Goal: Information Seeking & Learning: Learn about a topic

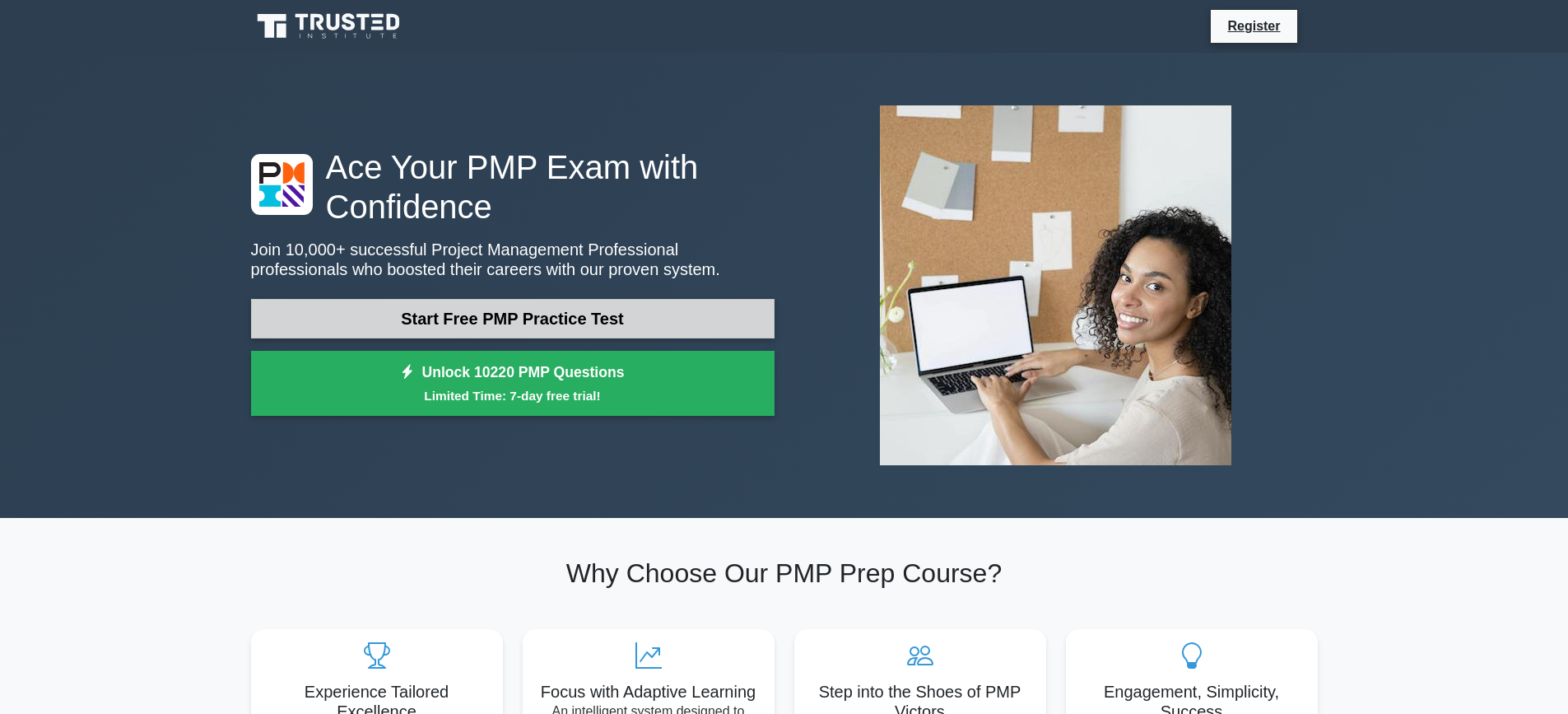
click at [493, 312] on link "Start Free PMP Practice Test" at bounding box center [512, 317] width 523 height 39
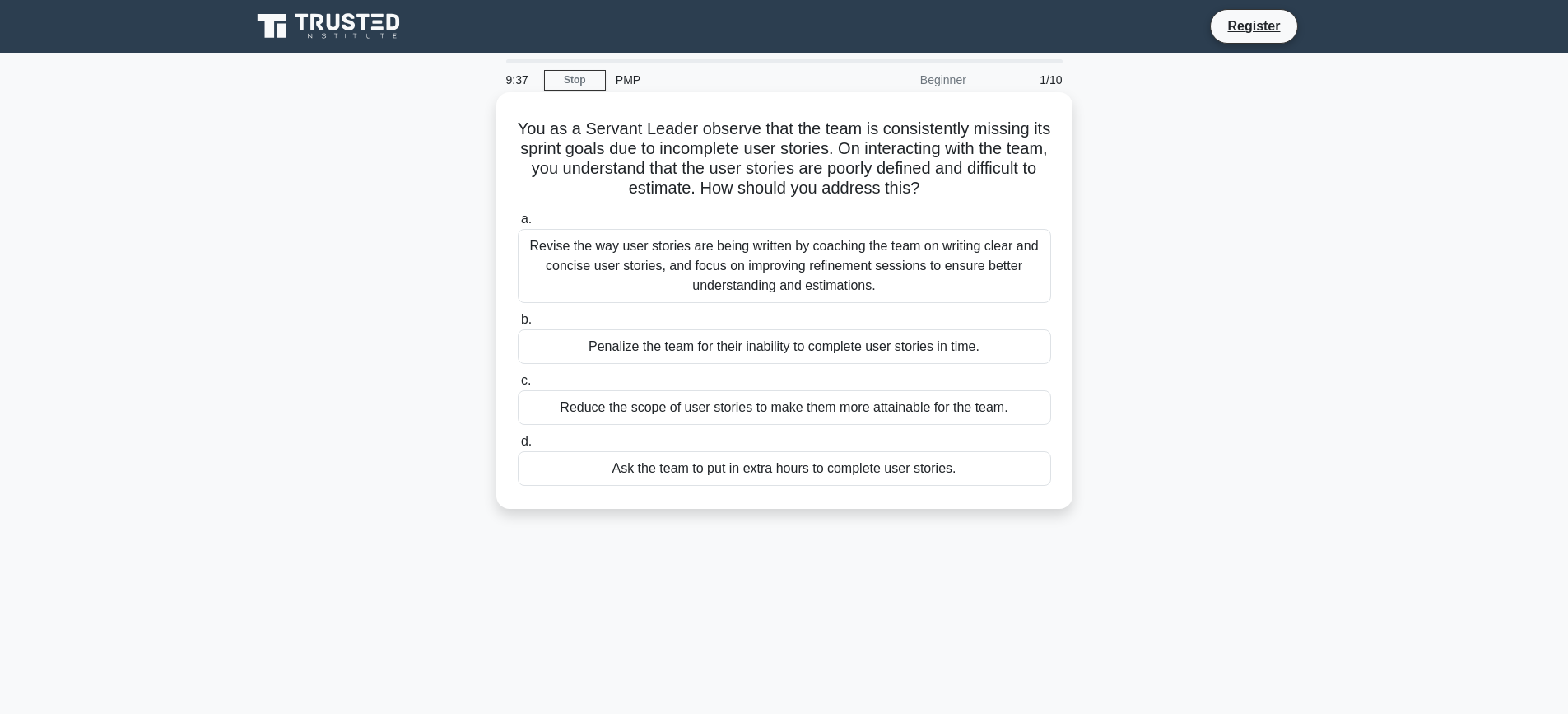
click at [887, 272] on div "Revise the way user stories are being written by coaching the team on writing c…" at bounding box center [784, 266] width 534 height 74
click at [518, 225] on input "a. Revise the way user stories are being written by coaching the team on writin…" at bounding box center [518, 218] width 0 height 10
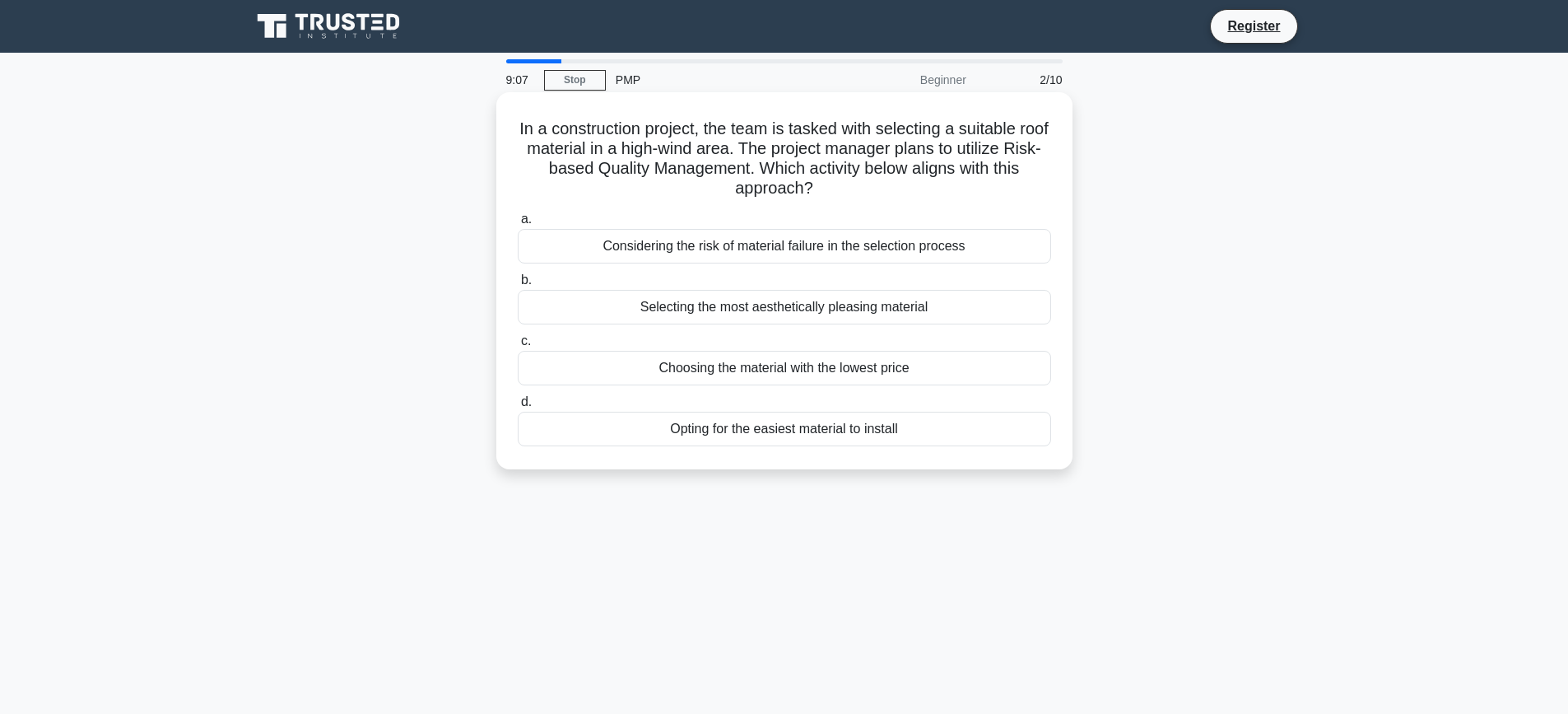
click at [775, 247] on div "Considering the risk of material failure in the selection process" at bounding box center [784, 246] width 534 height 34
click at [518, 225] on input "a. Considering the risk of material failure in the selection process" at bounding box center [518, 218] width 0 height 10
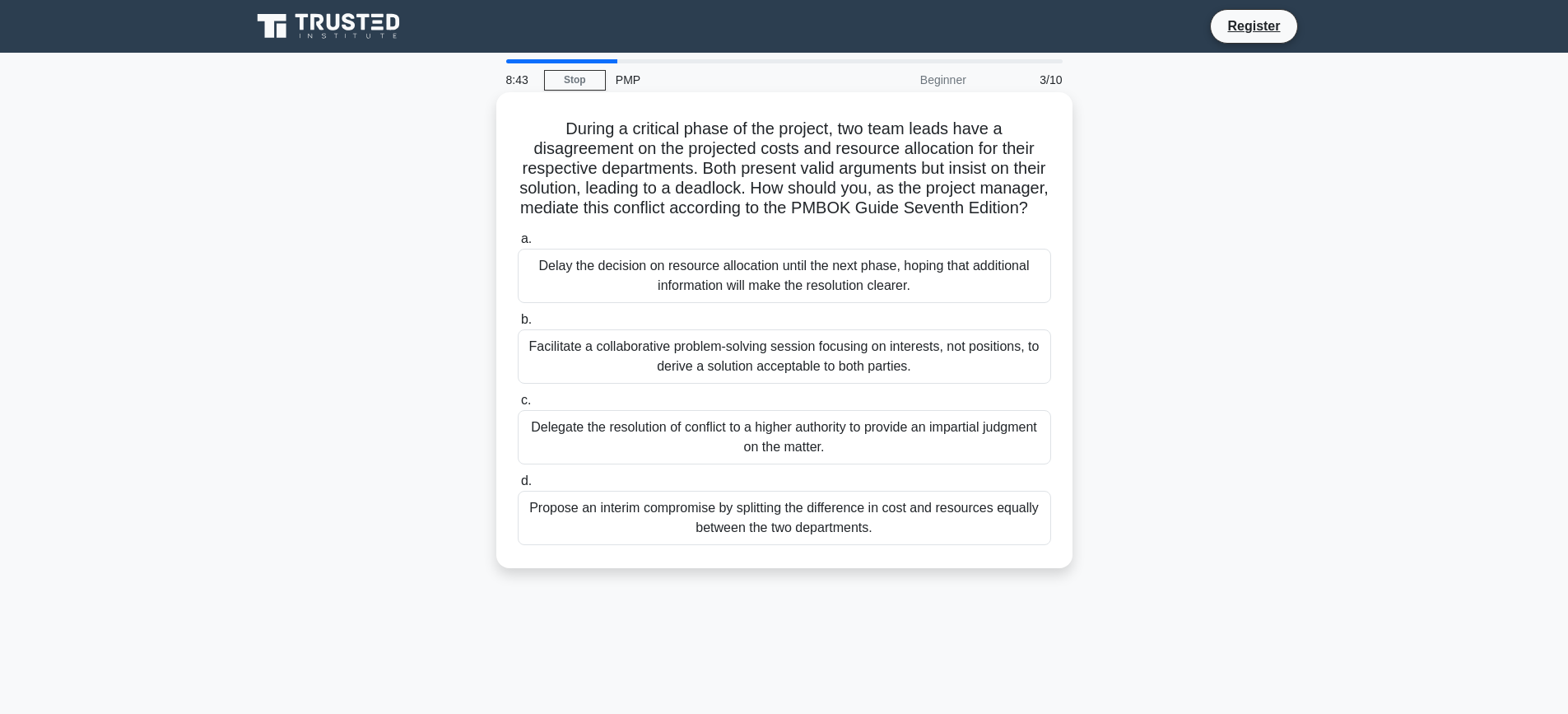
click at [672, 371] on div "Facilitate a collaborative problem-solving session focusing on interests, not p…" at bounding box center [784, 356] width 534 height 54
click at [518, 325] on input "b. Facilitate a collaborative problem-solving session focusing on interests, no…" at bounding box center [518, 319] width 0 height 10
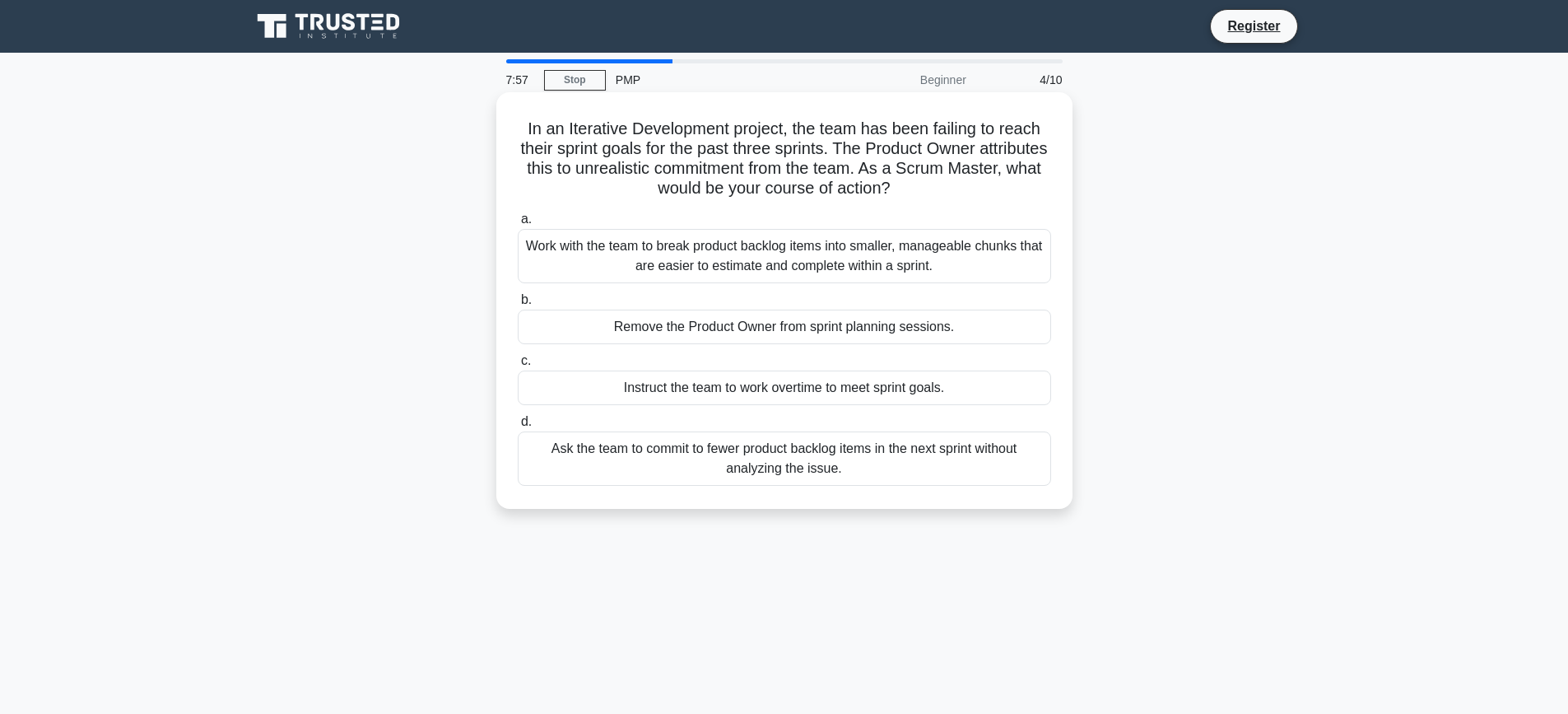
click at [665, 271] on div "Work with the team to break product backlog items into smaller, manageable chun…" at bounding box center [784, 255] width 534 height 54
click at [518, 225] on input "a. Work with the team to break product backlog items into smaller, manageable c…" at bounding box center [518, 218] width 0 height 10
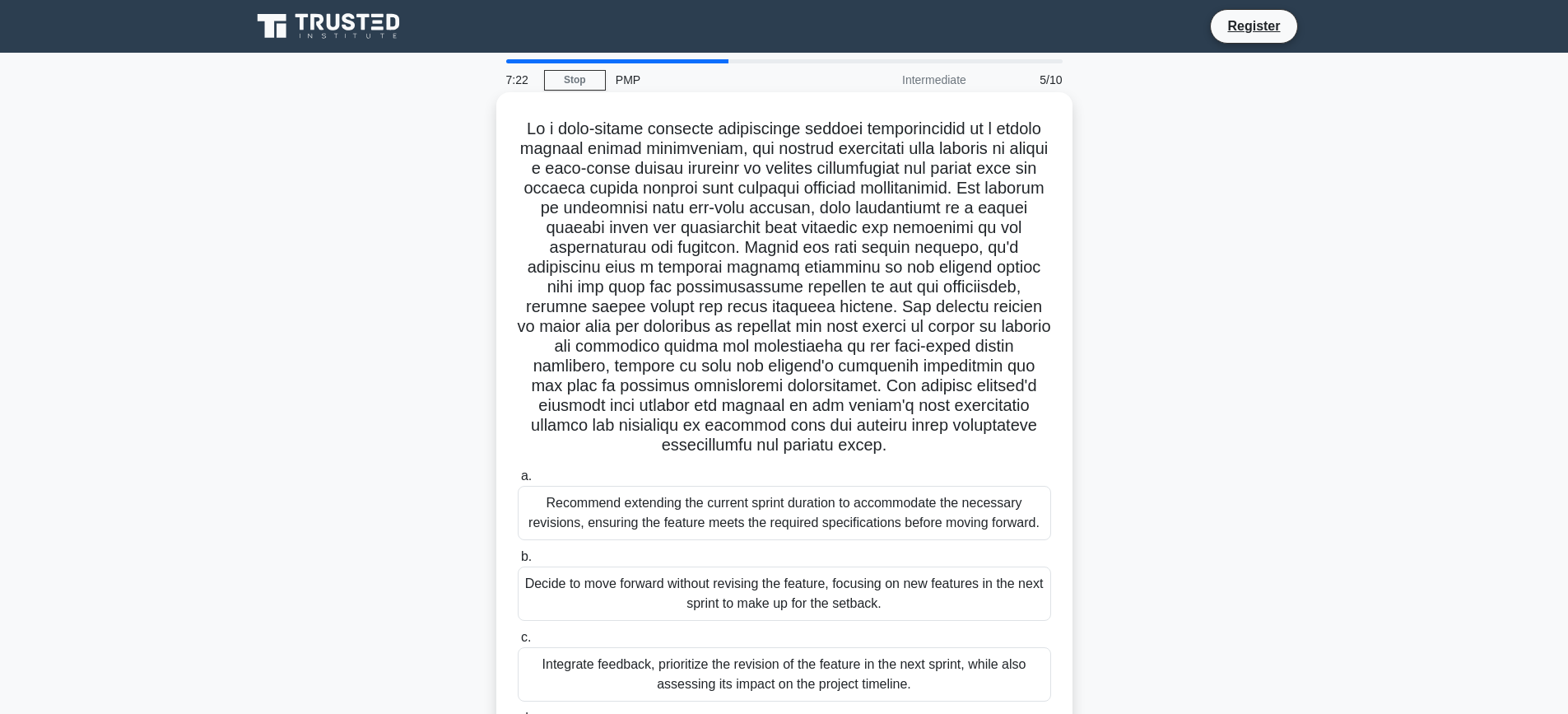
scroll to position [165, 0]
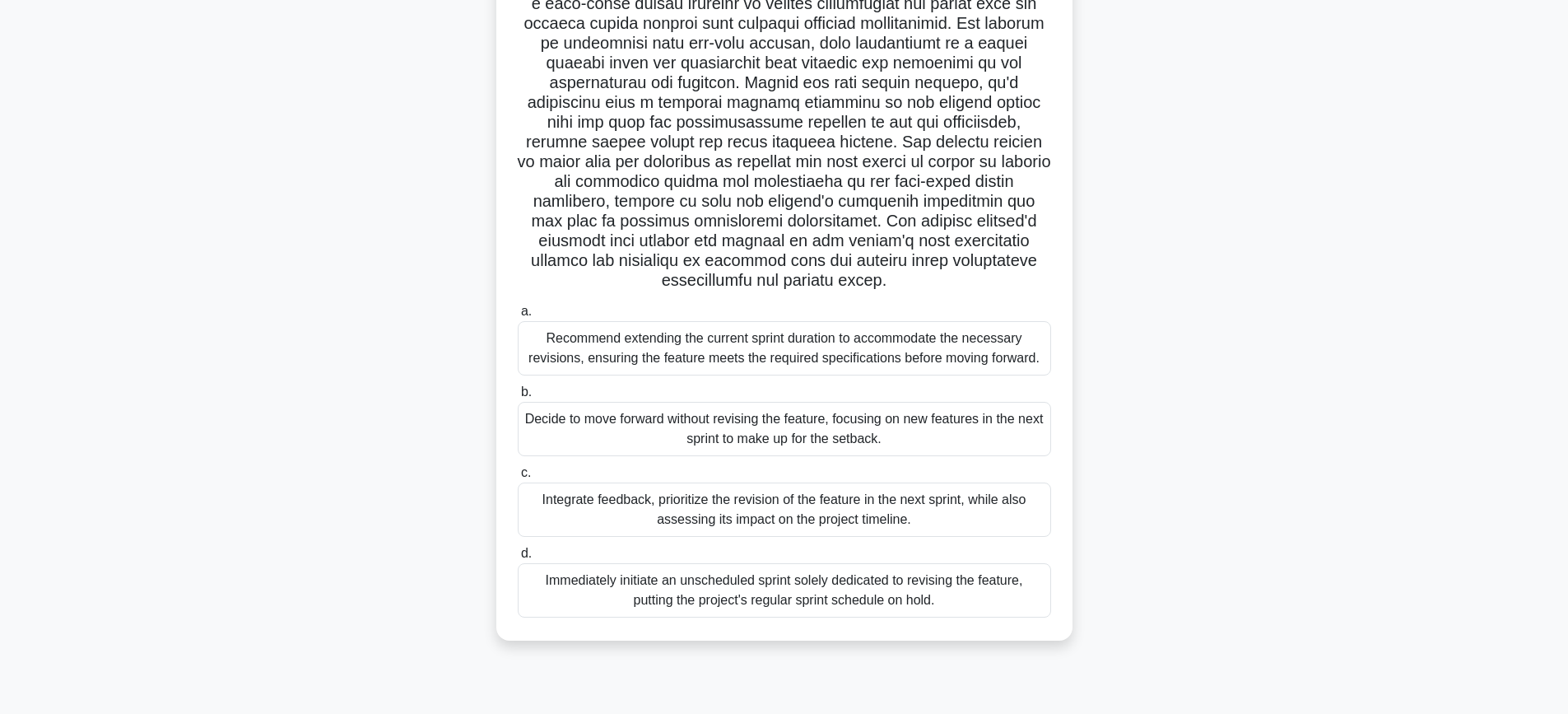
click at [744, 353] on div "Recommend extending the current sprint duration to accommodate the necessary re…" at bounding box center [784, 348] width 534 height 54
click at [518, 316] on input "a. Recommend extending the current sprint duration to accommodate the necessary…" at bounding box center [518, 311] width 0 height 10
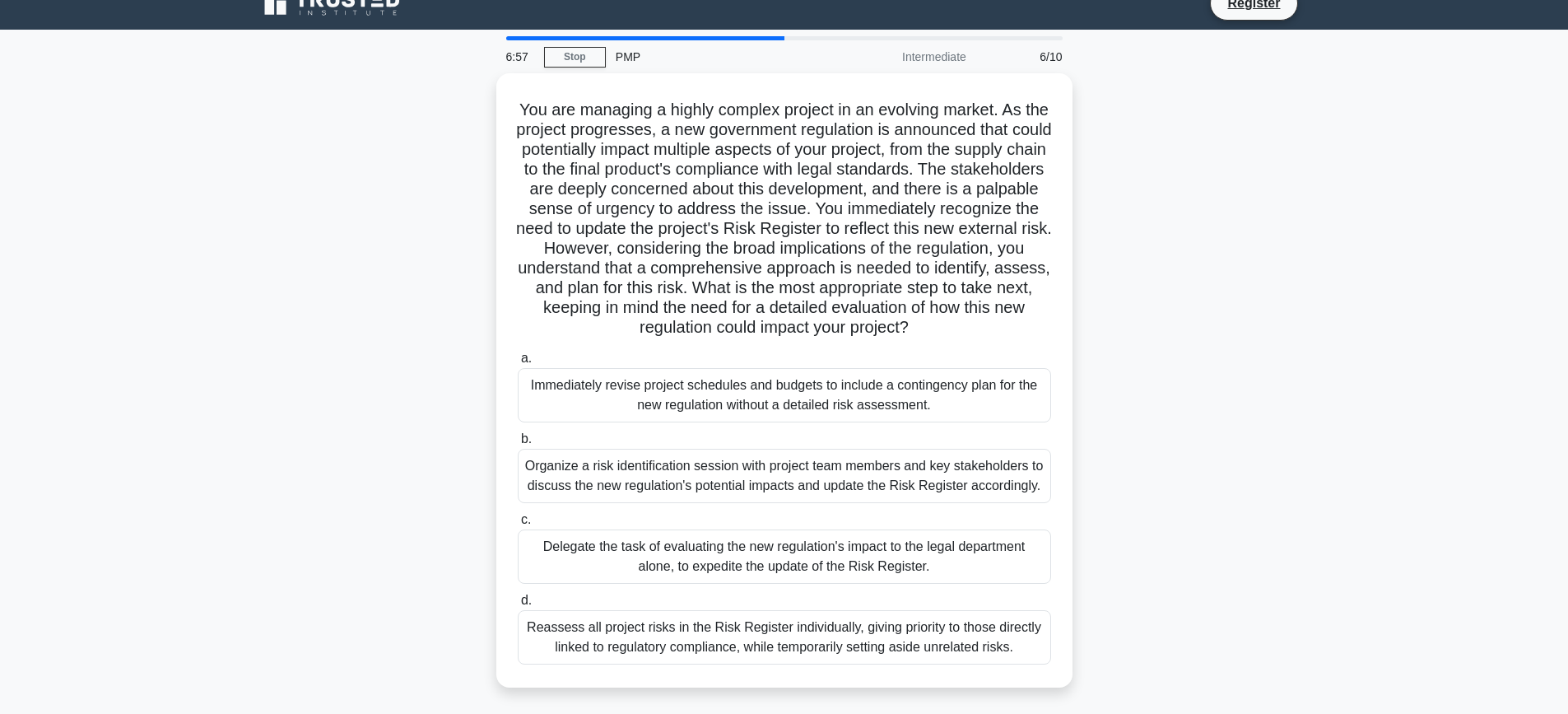
scroll to position [0, 0]
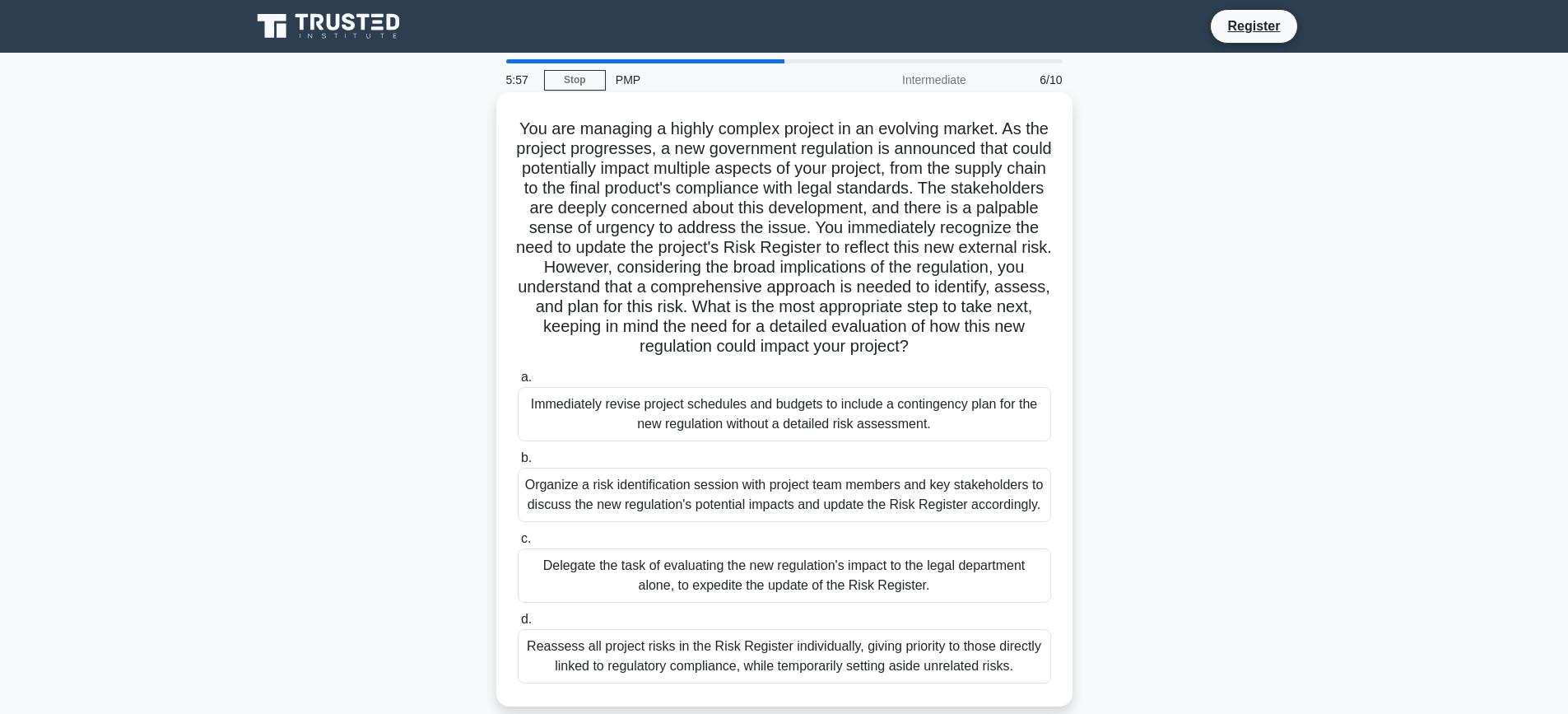
click at [690, 501] on div "Organize a risk identification session with project team members and key stakeh…" at bounding box center [784, 494] width 534 height 54
click at [580, 500] on div "Organize a risk identification session with project team members and key stakeh…" at bounding box center [784, 494] width 534 height 54
click at [518, 463] on input "b. Organize a risk identification session with project team members and key sta…" at bounding box center [518, 458] width 0 height 10
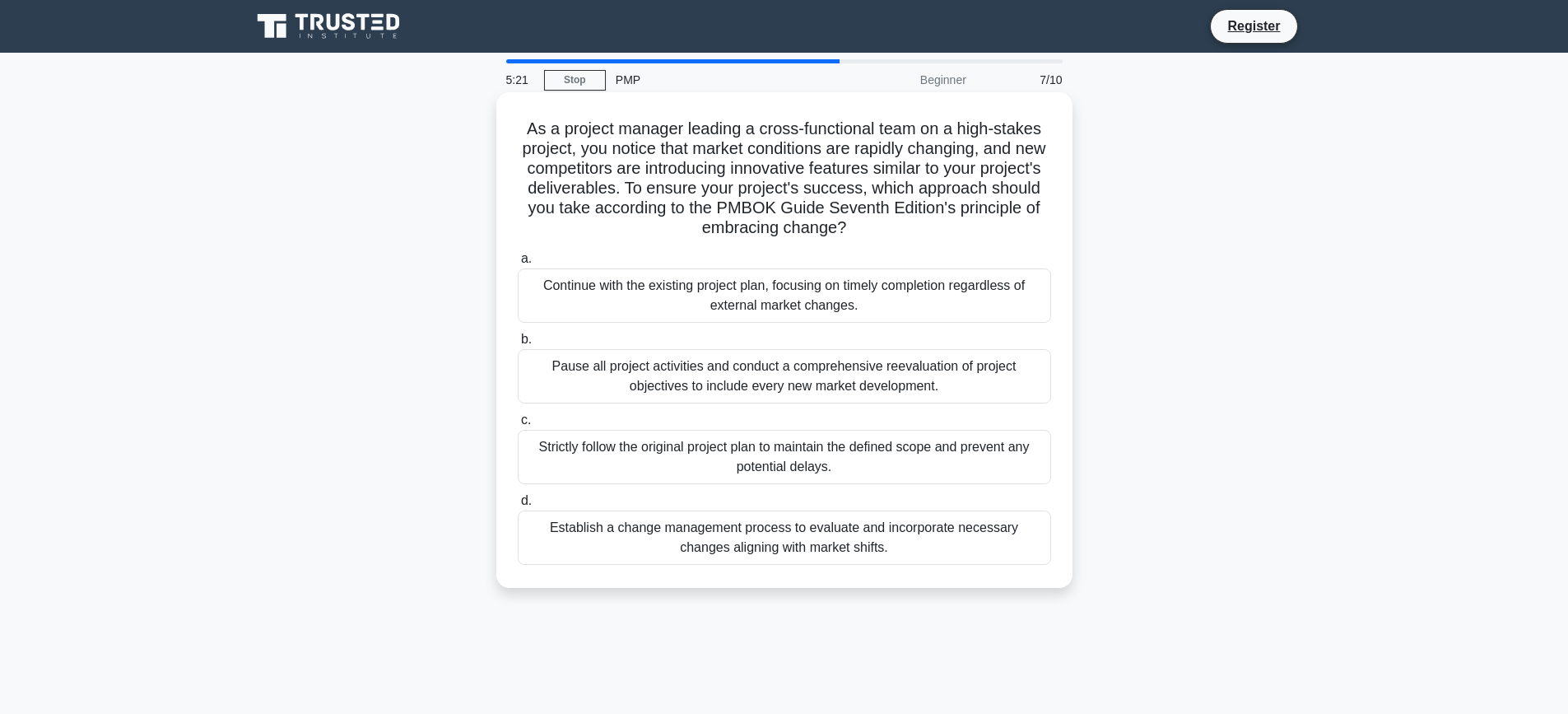
click at [756, 529] on div "Establish a change management process to evaluate and incorporate necessary cha…" at bounding box center [784, 537] width 534 height 54
click at [518, 506] on input "d. Establish a change management process to evaluate and incorporate necessary …" at bounding box center [518, 500] width 0 height 10
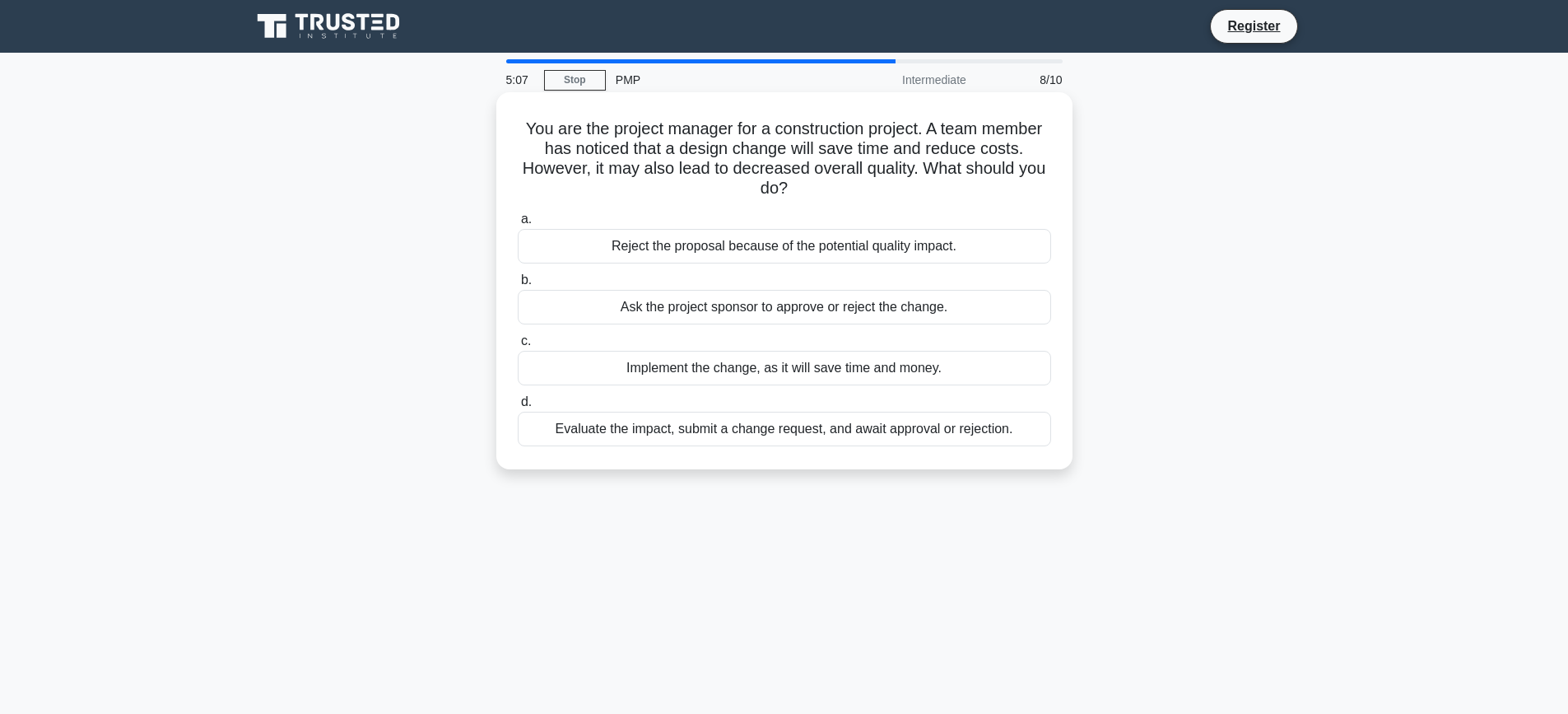
click at [682, 434] on div "Evaluate the impact, submit a change request, and await approval or rejection." at bounding box center [784, 429] width 534 height 34
click at [518, 407] on input "d. Evaluate the impact, submit a change request, and await approval or rejectio…" at bounding box center [518, 401] width 0 height 10
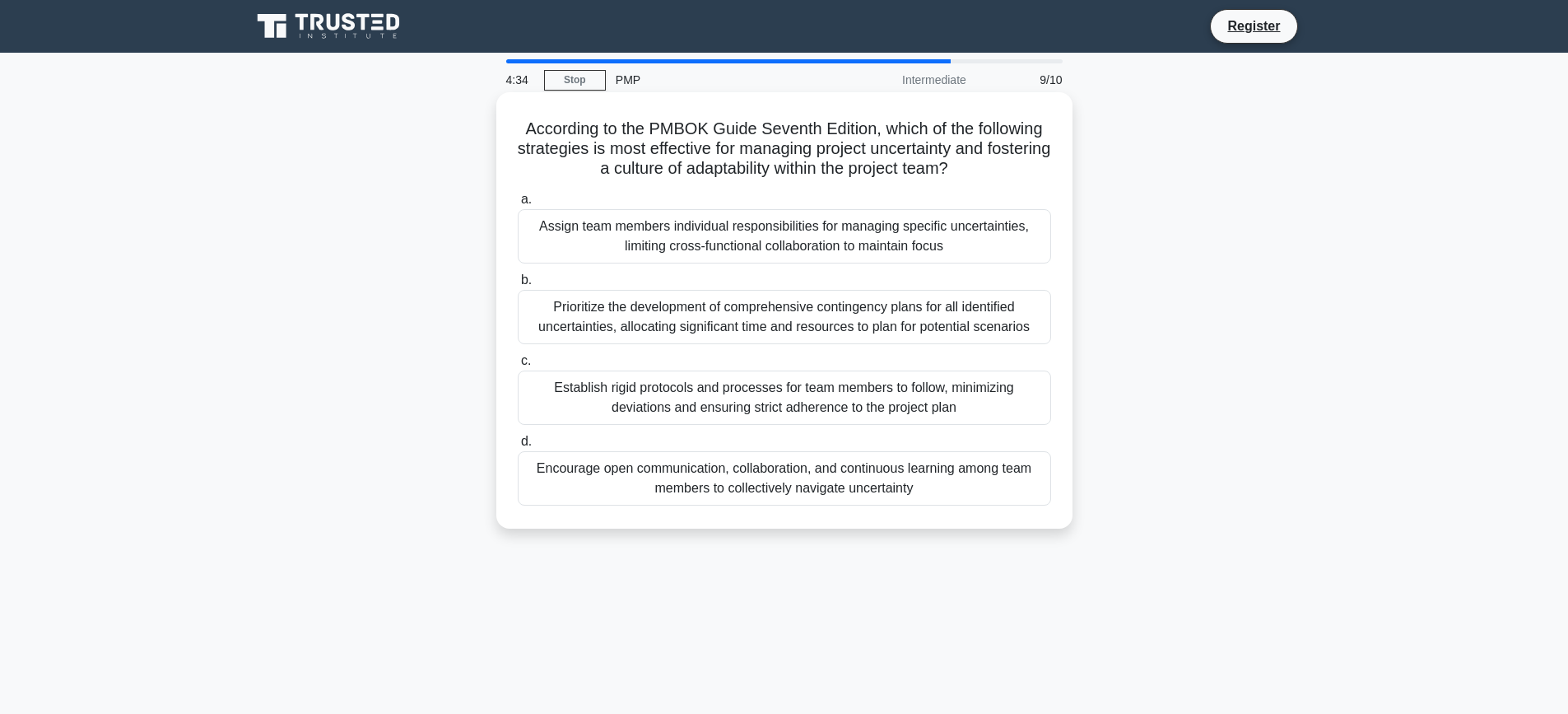
click at [864, 487] on div "Encourage open communication, collaboration, and continuous learning among team…" at bounding box center [784, 478] width 534 height 54
click at [518, 447] on input "d. Encourage open communication, collaboration, and continuous learning among t…" at bounding box center [518, 441] width 0 height 10
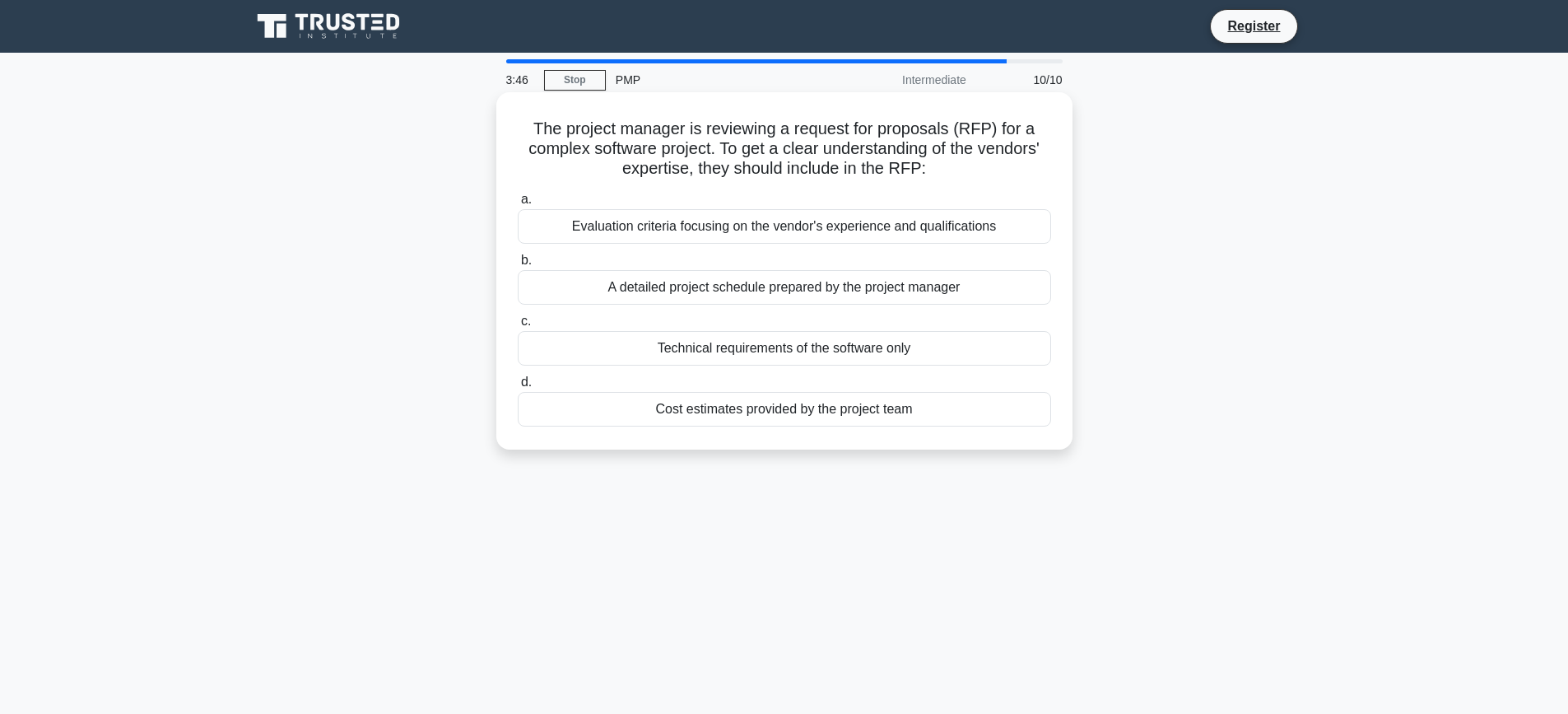
click at [858, 232] on div "Evaluation criteria focusing on the vendor's experience and qualifications" at bounding box center [784, 226] width 534 height 34
click at [518, 205] on input "a. Evaluation criteria focusing on the vendor's experience and qualifications" at bounding box center [518, 199] width 0 height 10
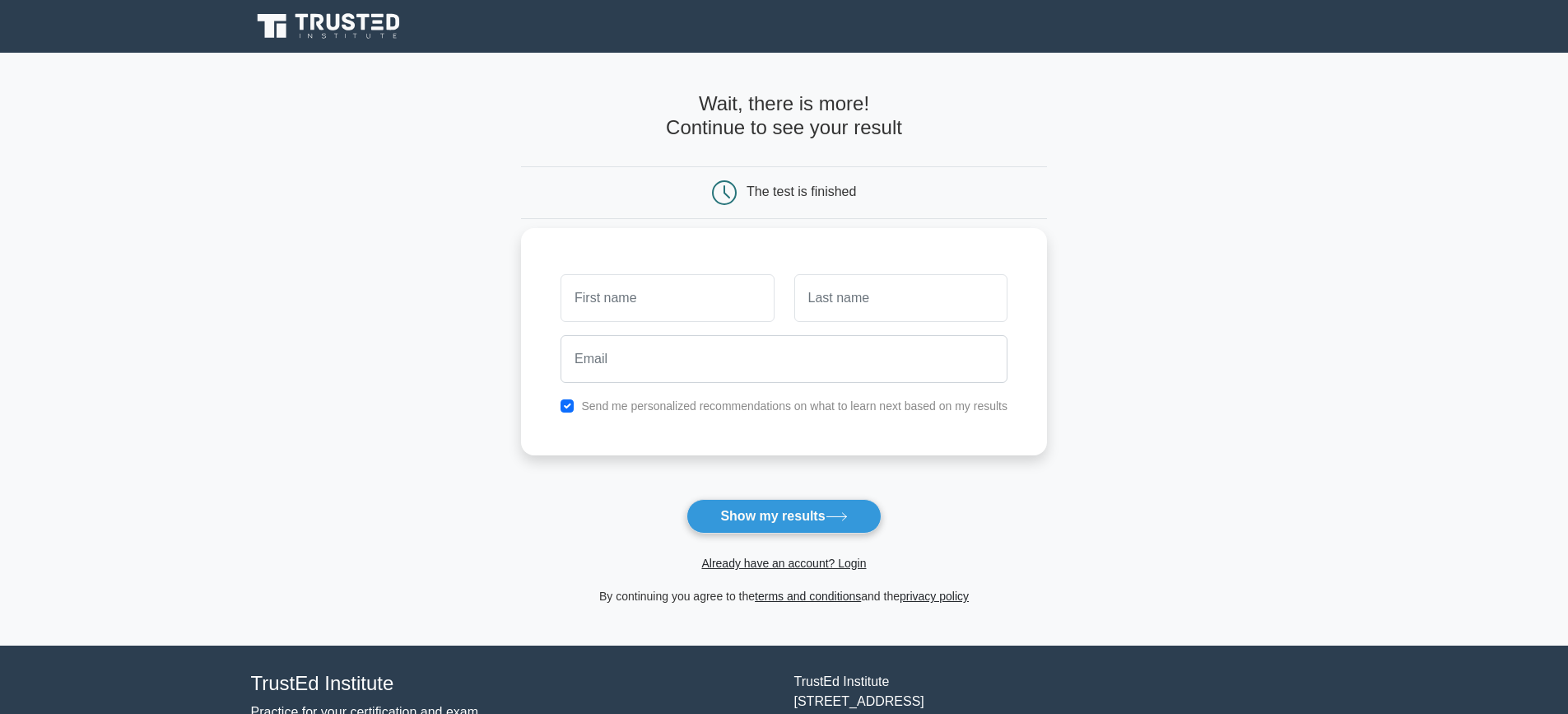
click at [682, 304] on input "text" at bounding box center [667, 298] width 214 height 48
type input "[PERSON_NAME]"
click at [822, 313] on input "text" at bounding box center [901, 298] width 214 height 48
type input "Seenarine"
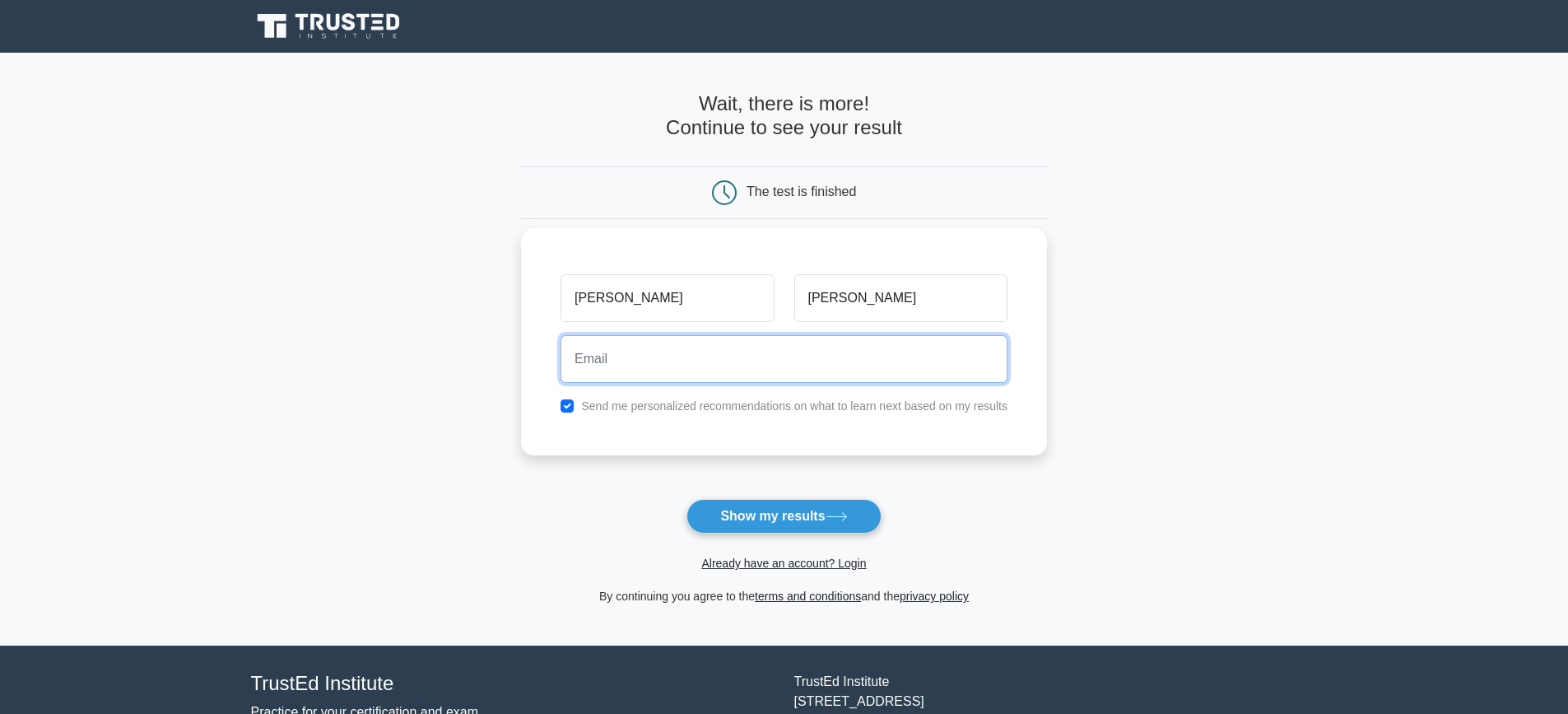
click at [696, 361] on input "email" at bounding box center [784, 358] width 447 height 48
type input "michelleseenarine@gmail.com"
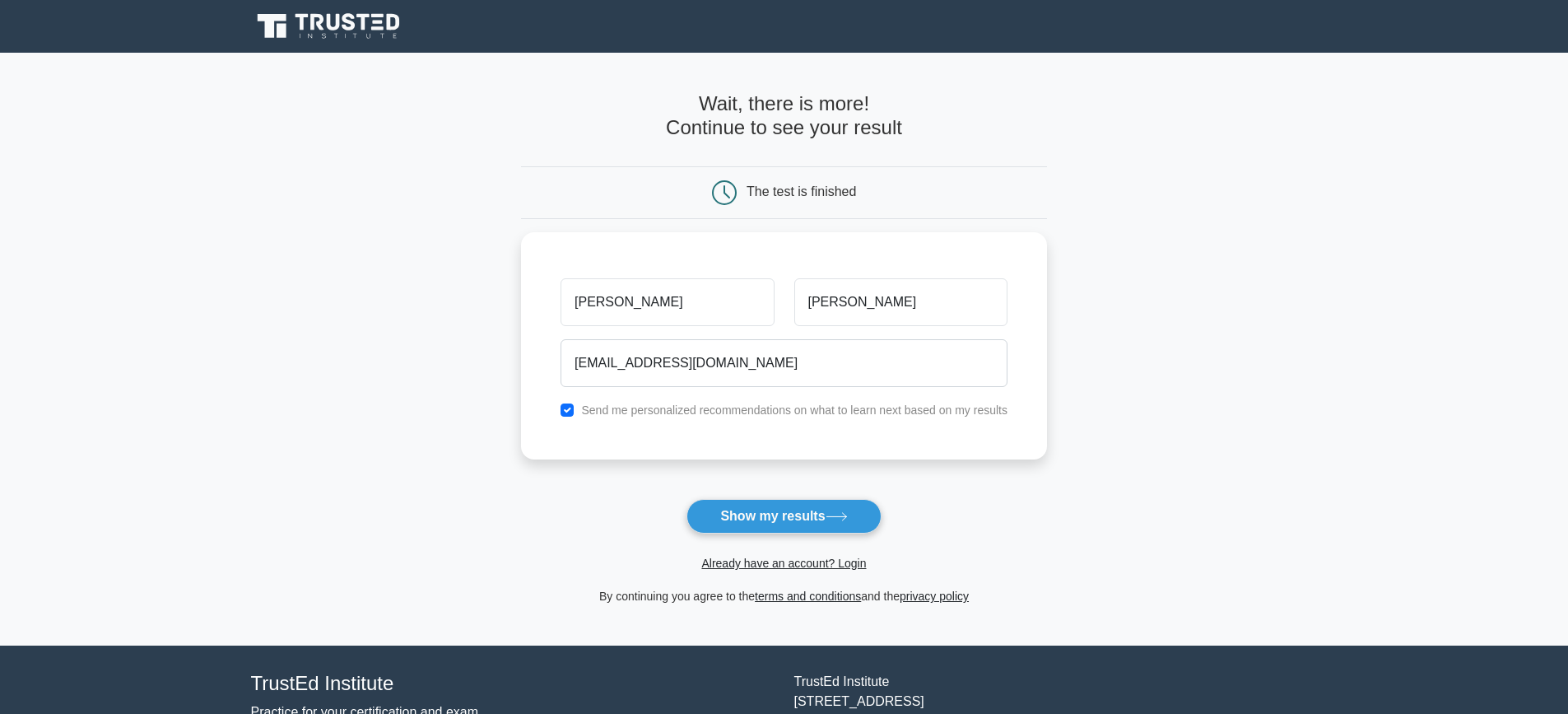
click at [817, 518] on button "Show my results" at bounding box center [784, 516] width 194 height 34
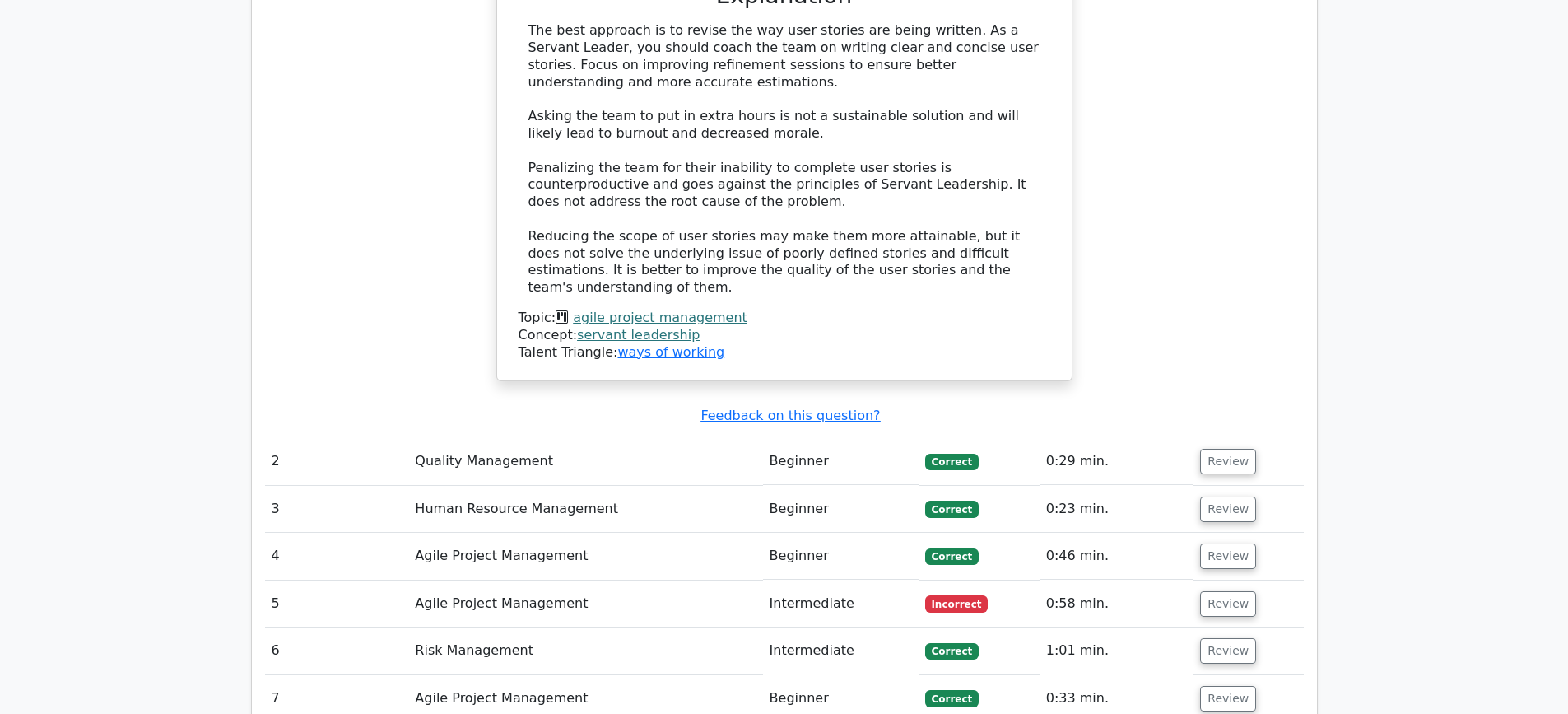
scroll to position [1975, 0]
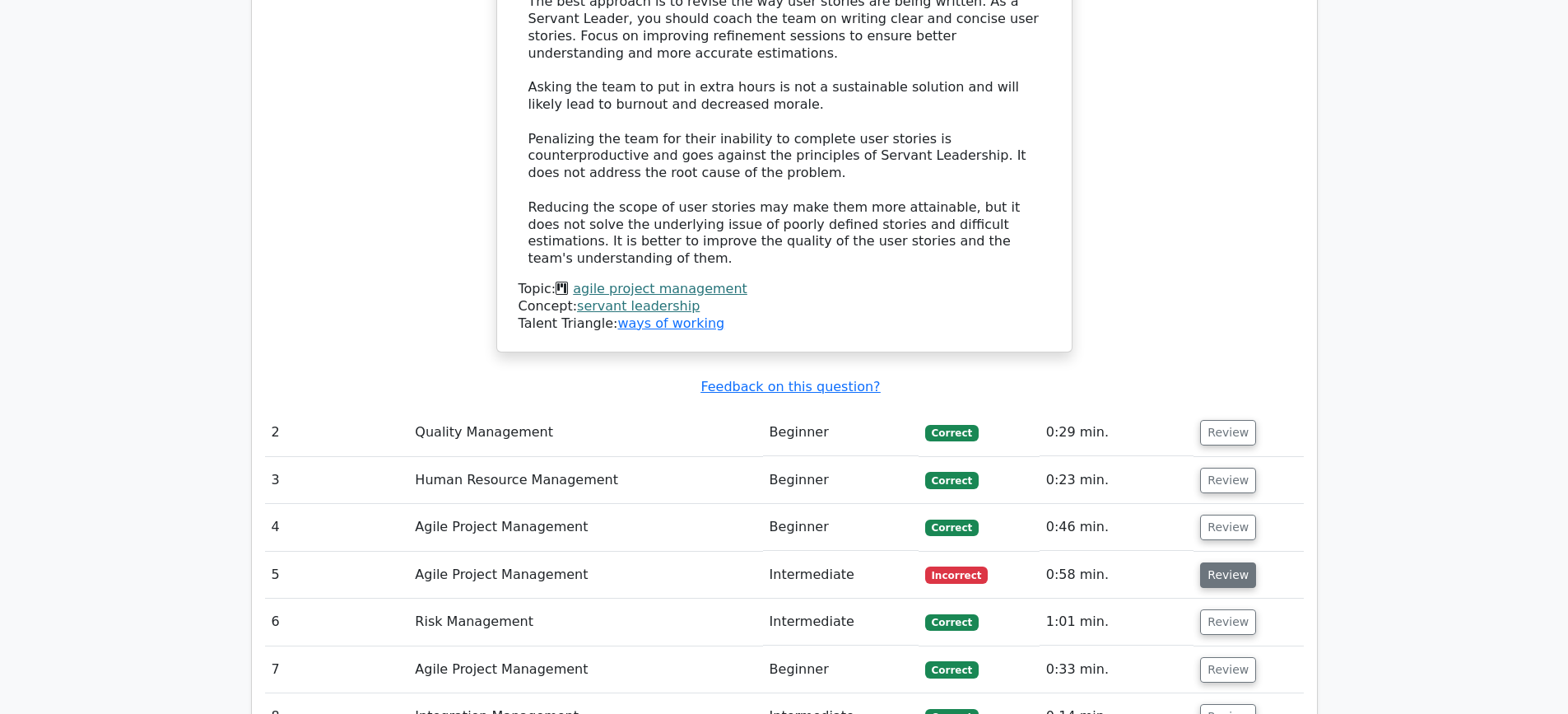
click at [1215, 562] on button "Review" at bounding box center [1228, 575] width 56 height 26
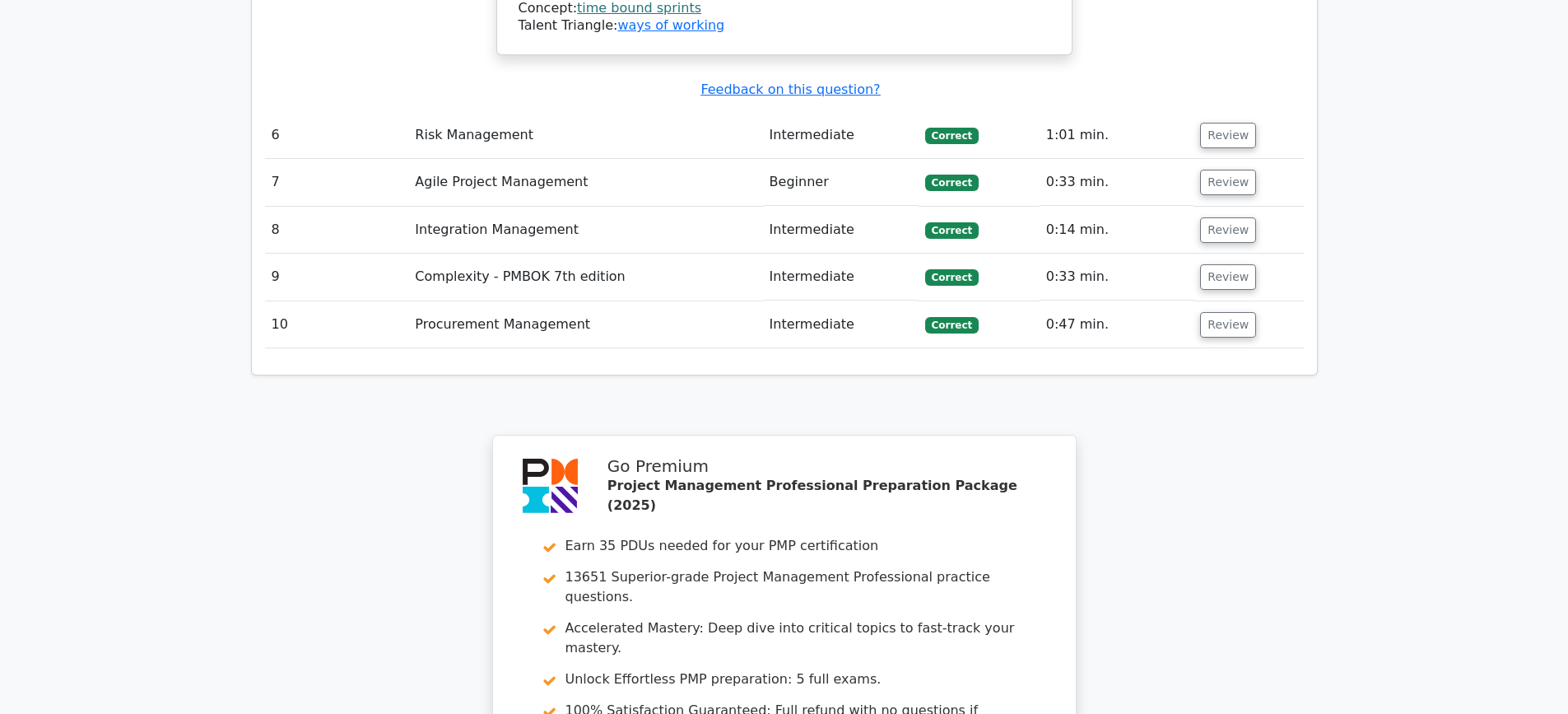
scroll to position [4002, 0]
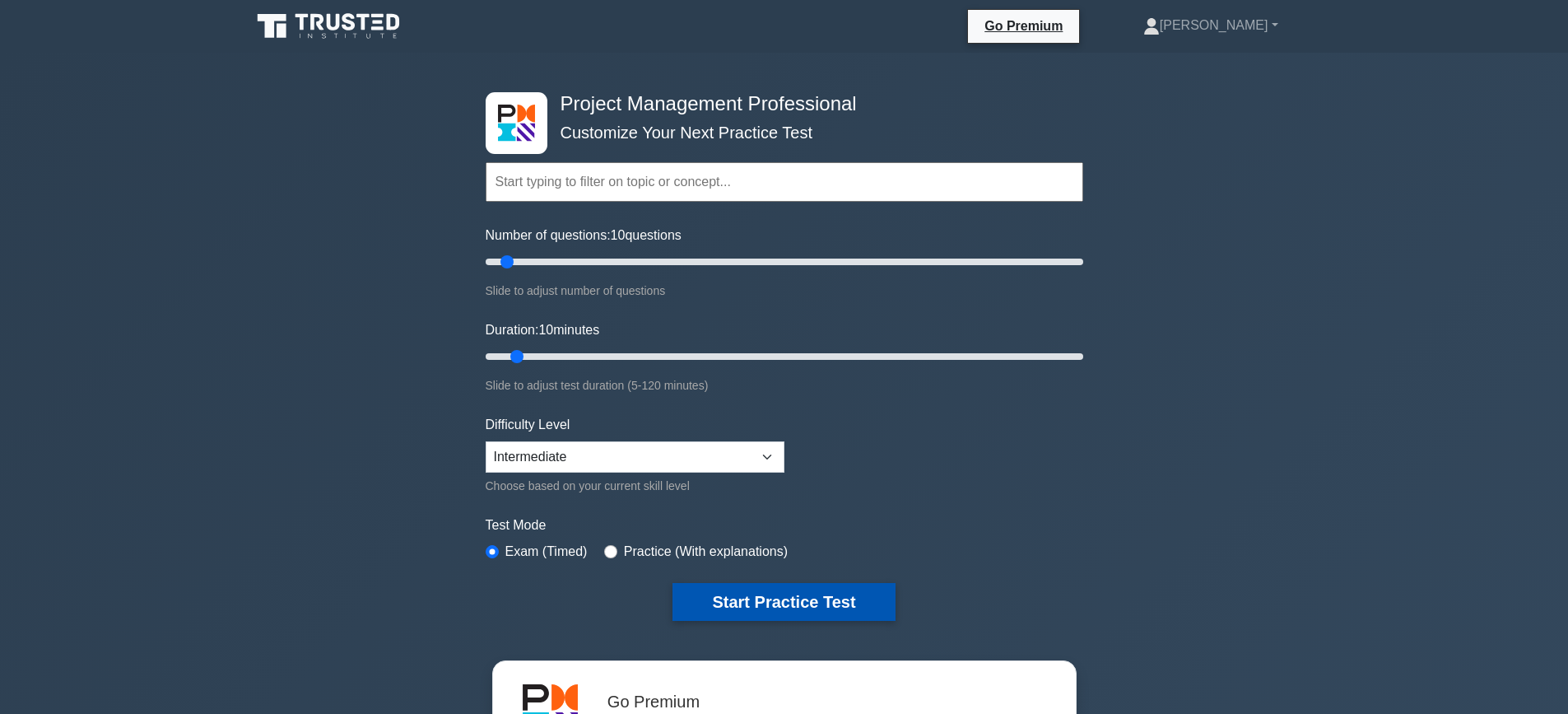
click at [769, 603] on button "Start Practice Test" at bounding box center [783, 602] width 222 height 38
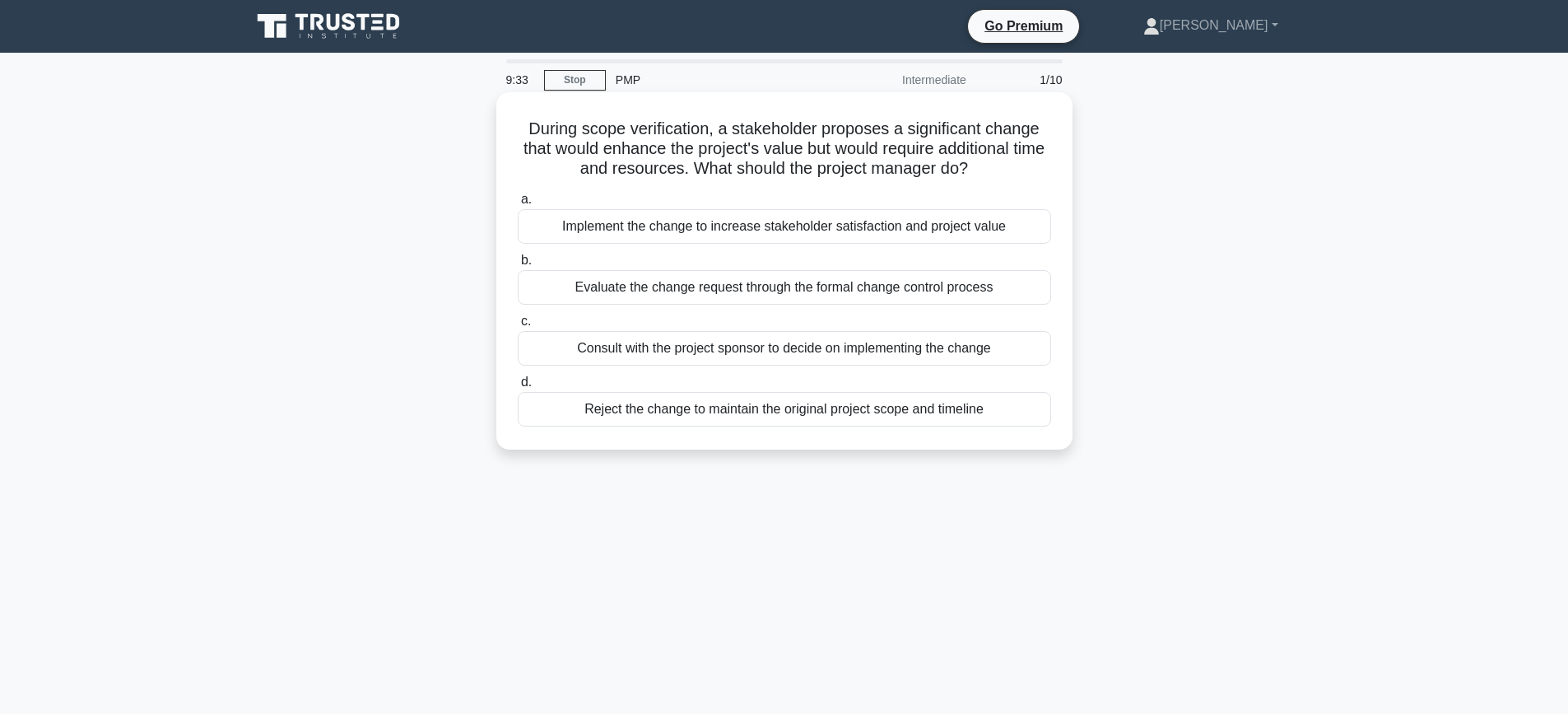
click at [707, 289] on div "Evaluate the change request through the formal change control process" at bounding box center [784, 287] width 534 height 34
click at [518, 266] on input "b. Evaluate the change request through the formal change control process" at bounding box center [518, 260] width 0 height 10
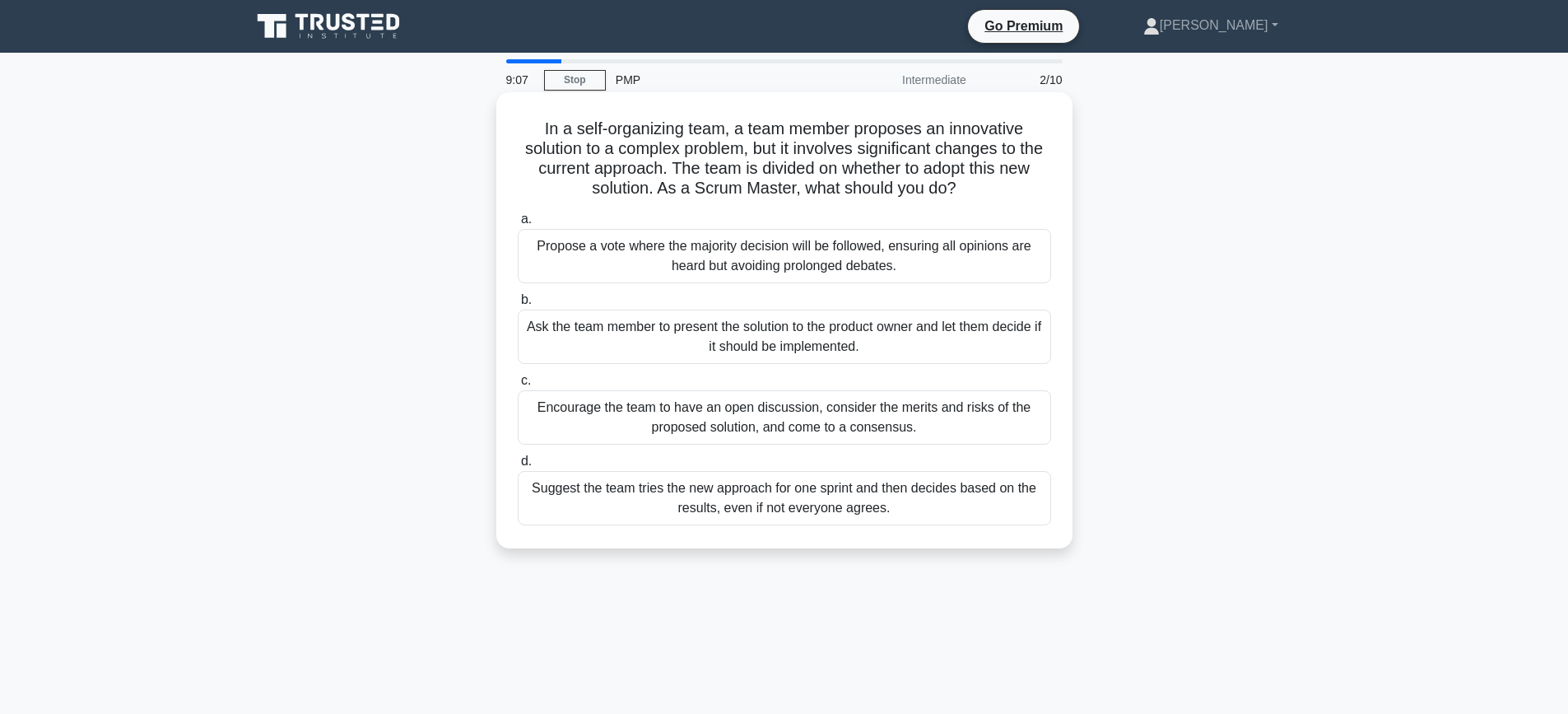
click at [724, 428] on div "Encourage the team to have an open discussion, consider the merits and risks of…" at bounding box center [784, 417] width 534 height 54
click at [518, 386] on input "c. Encourage the team to have an open discussion, consider the merits and risks…" at bounding box center [518, 380] width 0 height 10
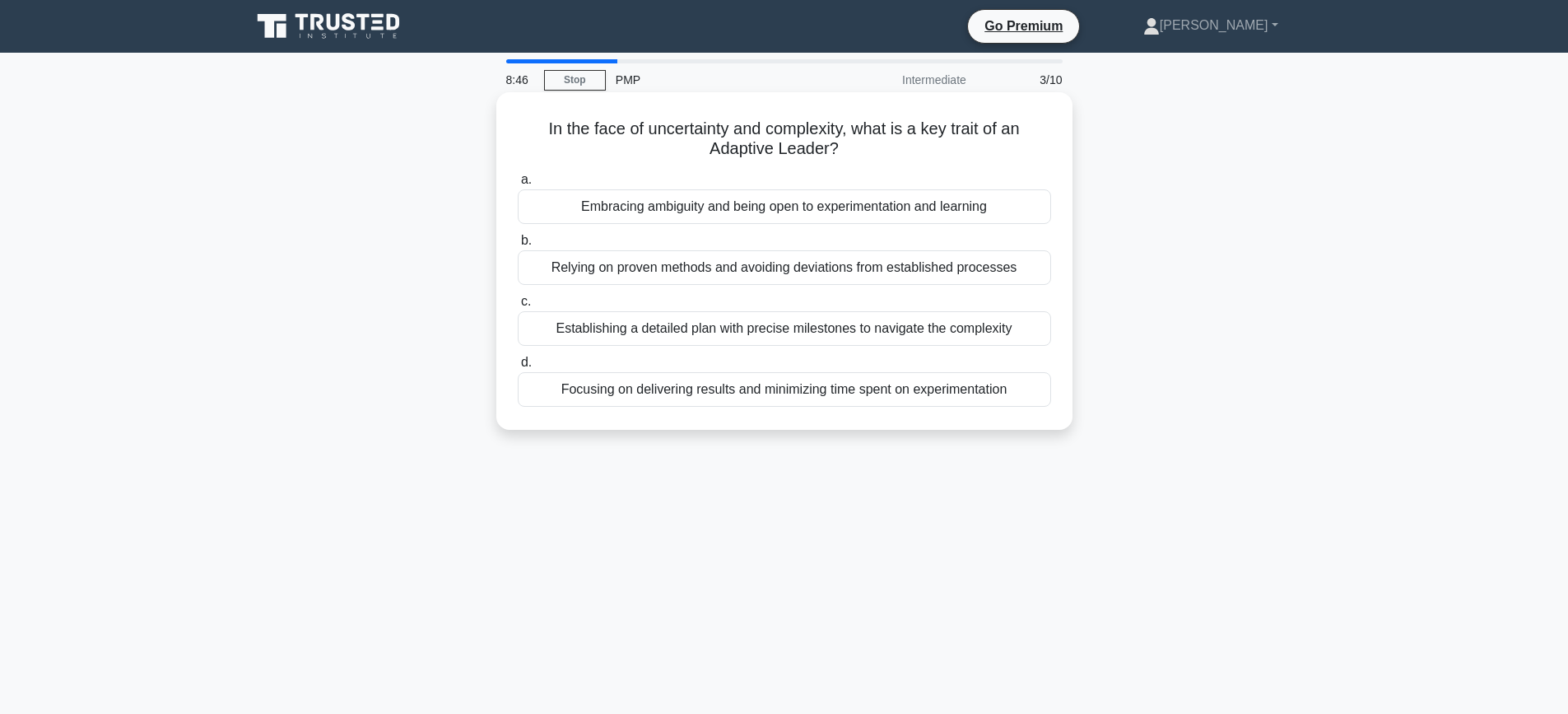
click at [792, 212] on div "Embracing ambiguity and being open to experimentation and learning" at bounding box center [784, 207] width 534 height 34
click at [518, 185] on input "a. Embracing ambiguity and being open to experimentation and learning" at bounding box center [518, 179] width 0 height 10
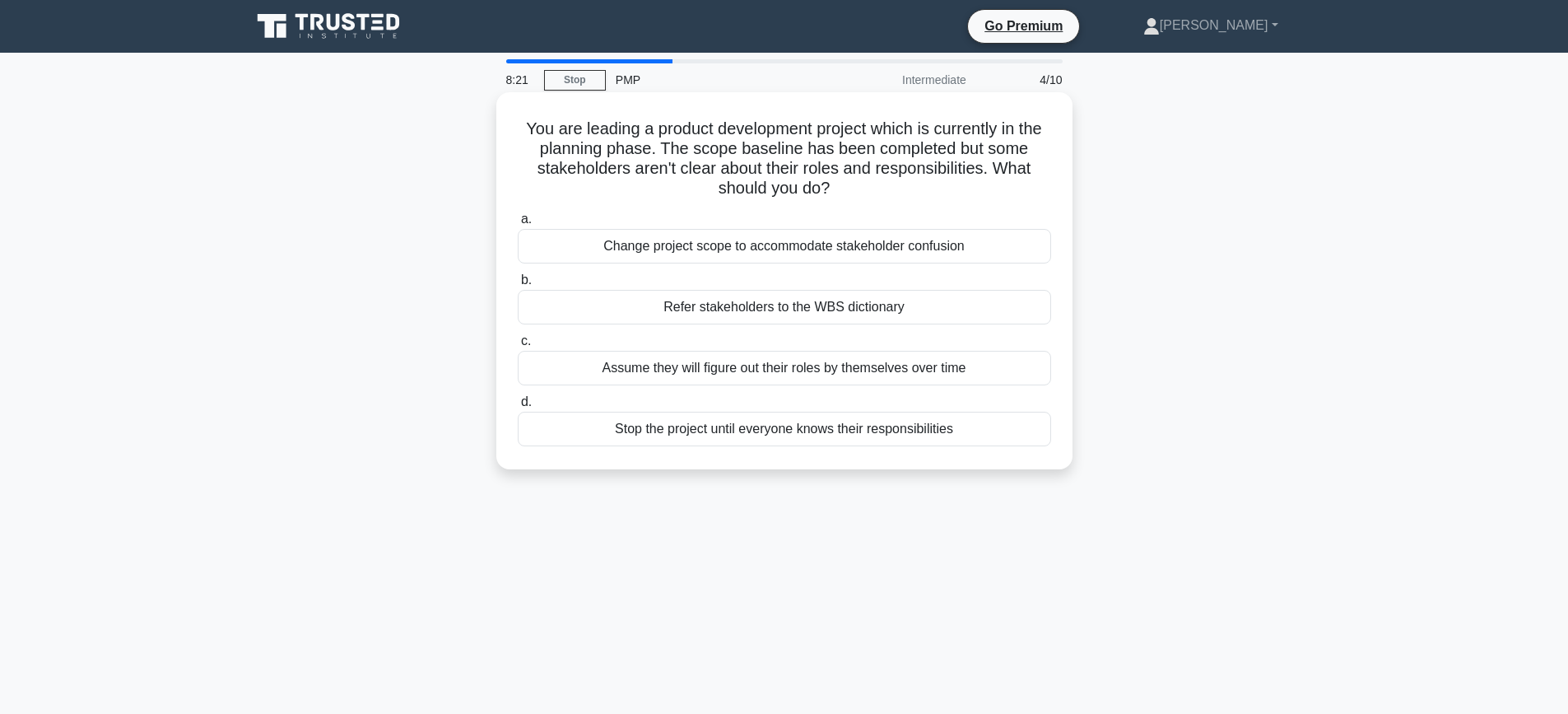
click at [726, 432] on div "Stop the project until everyone knows their responsibilities" at bounding box center [784, 429] width 534 height 34
click at [518, 407] on input "d. Stop the project until everyone knows their responsibilities" at bounding box center [518, 401] width 0 height 10
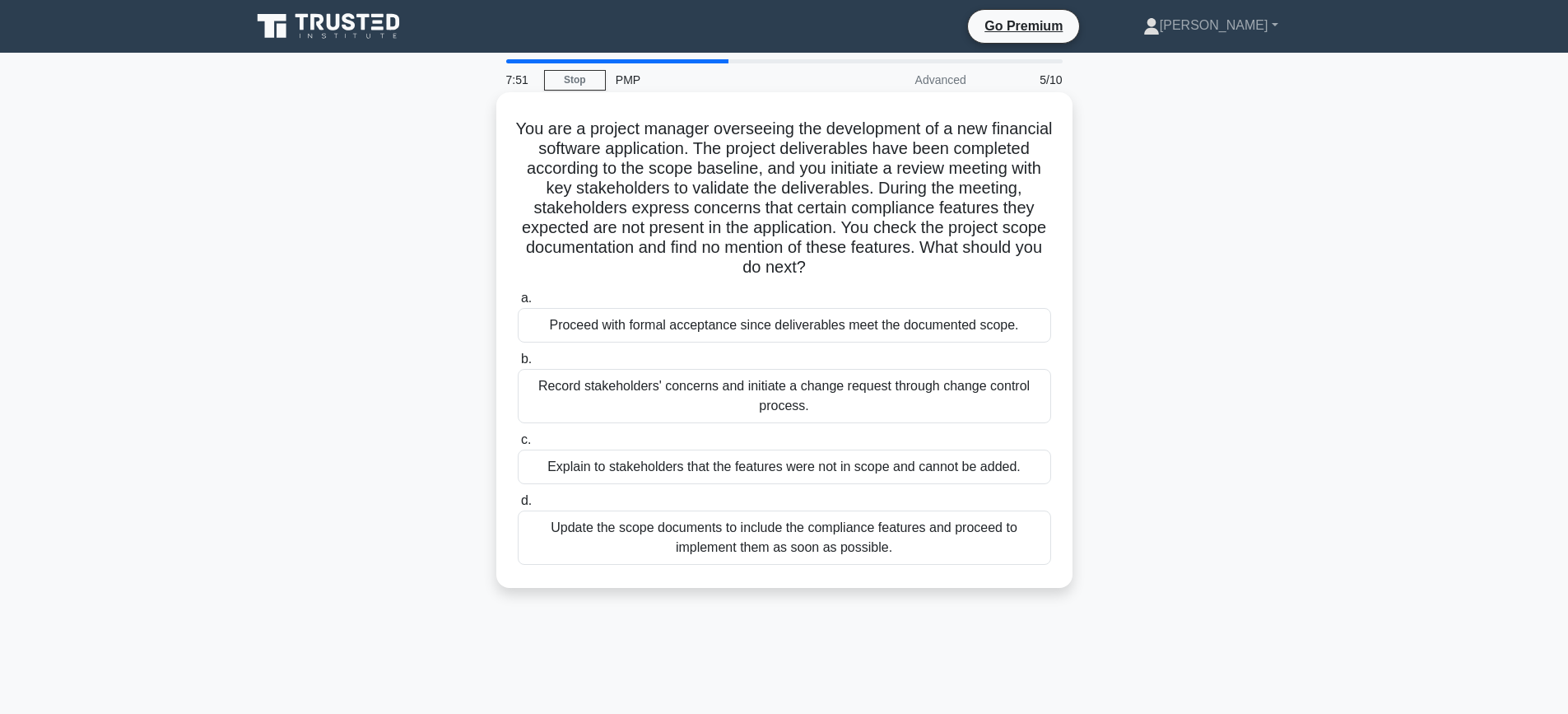
click at [871, 395] on div "Record stakeholders' concerns and initiate a change request through change cont…" at bounding box center [784, 396] width 534 height 54
click at [518, 365] on input "b. Record stakeholders' concerns and initiate a change request through change c…" at bounding box center [518, 358] width 0 height 10
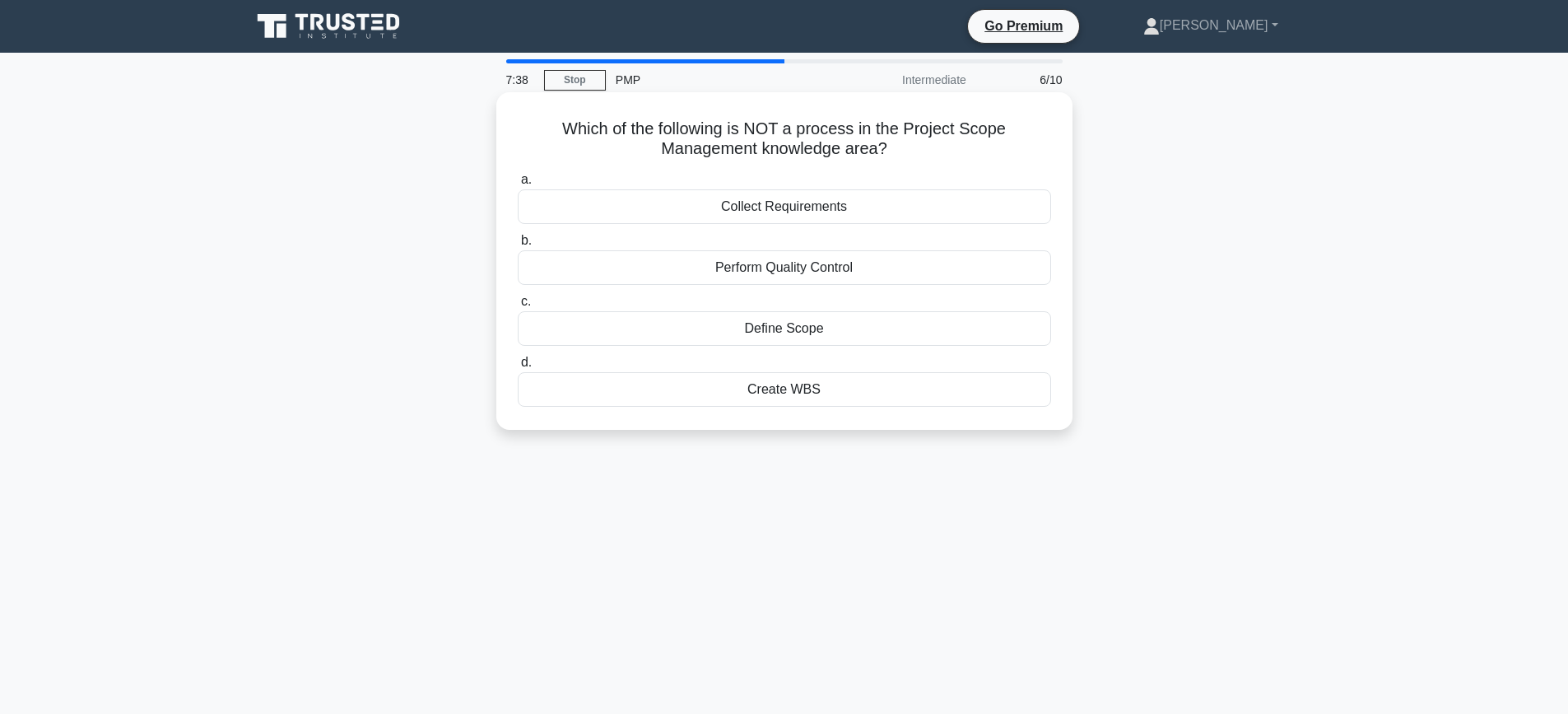
click at [807, 208] on div "Collect Requirements" at bounding box center [784, 207] width 534 height 34
click at [518, 185] on input "a. Collect Requirements" at bounding box center [518, 179] width 0 height 10
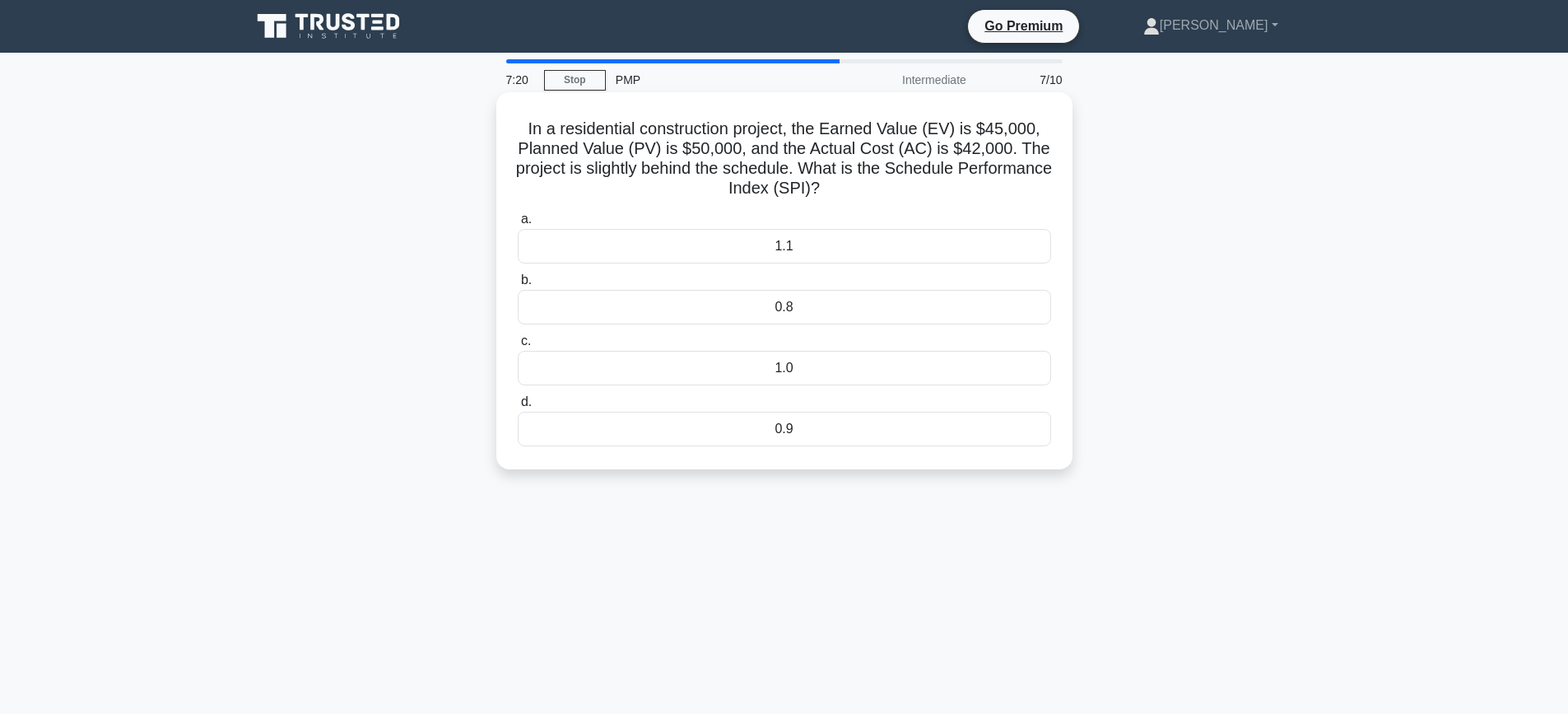
click at [804, 316] on div "0.8" at bounding box center [784, 307] width 534 height 34
click at [518, 286] on input "b. 0.8" at bounding box center [518, 279] width 0 height 10
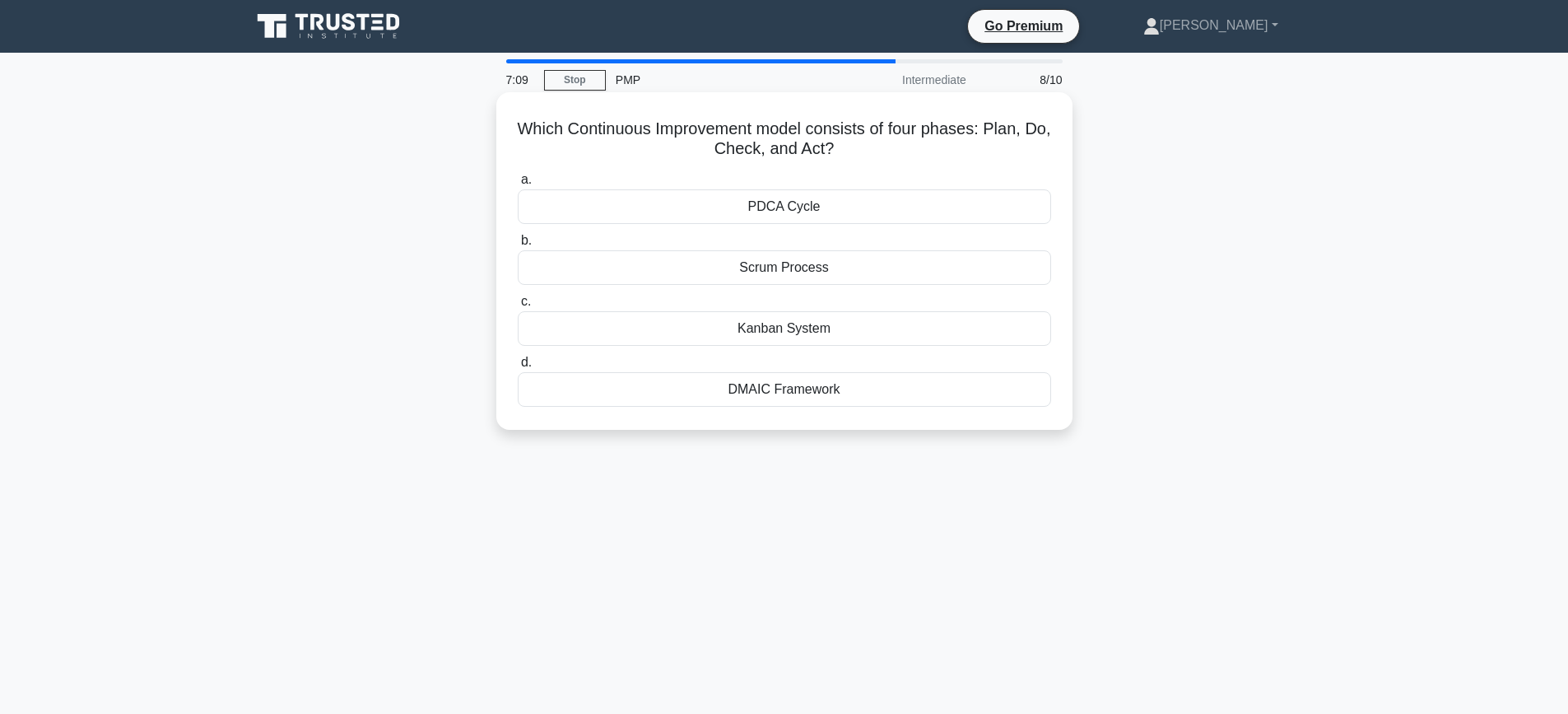
click at [780, 273] on div "Scrum Process" at bounding box center [784, 267] width 534 height 34
click at [518, 246] on input "b. Scrum Process" at bounding box center [518, 240] width 0 height 10
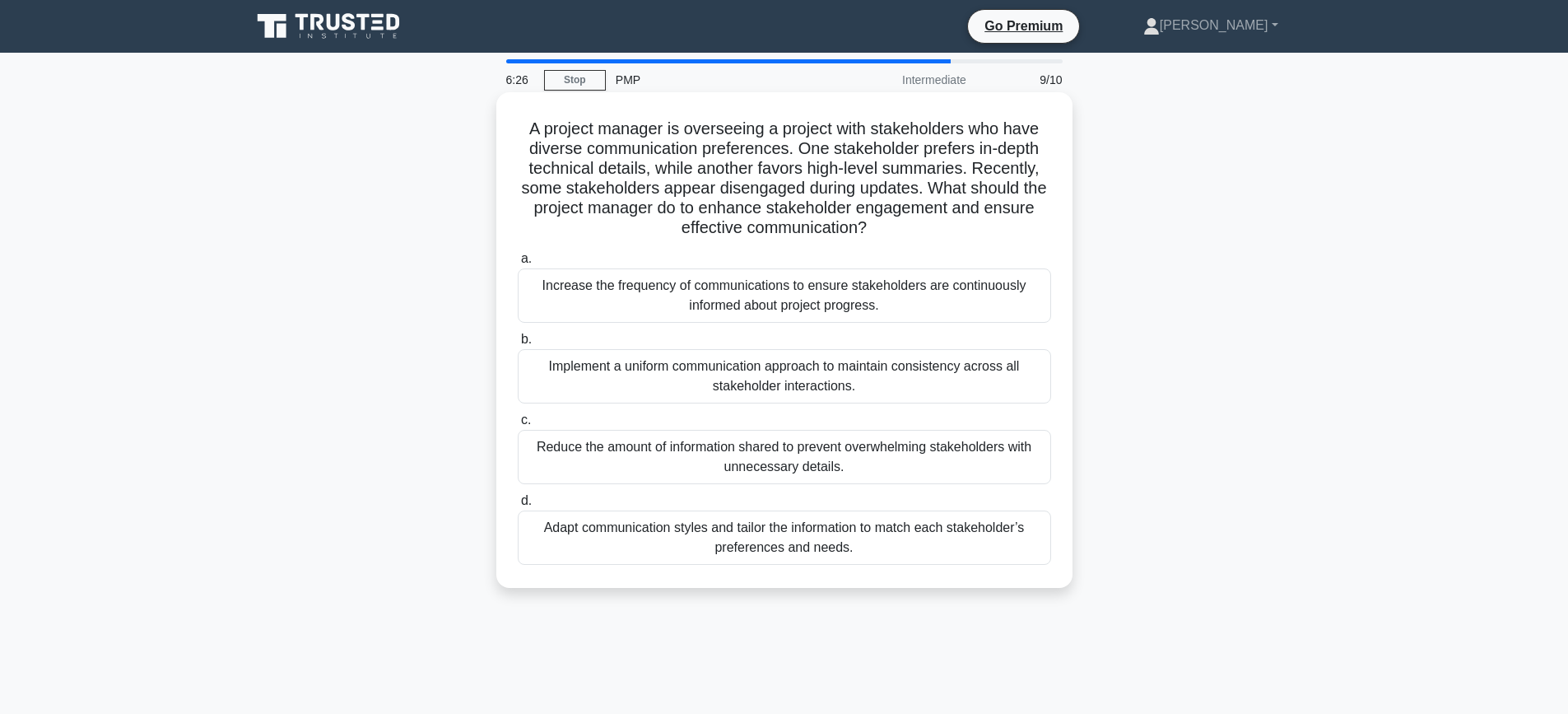
click at [782, 539] on div "Adapt communication styles and tailor the information to match each stakeholder…" at bounding box center [784, 537] width 534 height 54
click at [518, 506] on input "d. Adapt communication styles and tailor the information to match each stakehol…" at bounding box center [518, 500] width 0 height 10
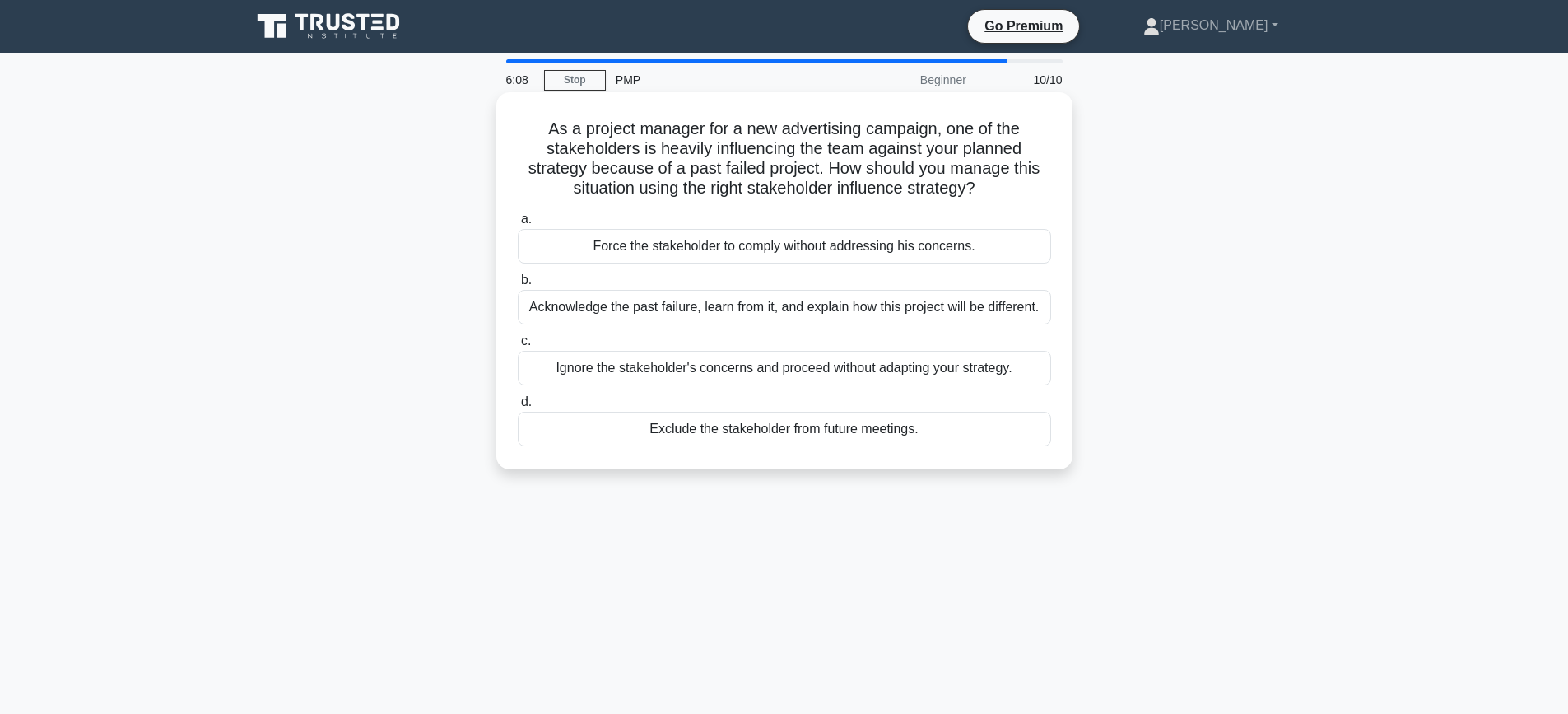
click at [732, 299] on div "Acknowledge the past failure, learn from it, and explain how this project will …" at bounding box center [784, 307] width 534 height 34
click at [518, 286] on input "b. Acknowledge the past failure, learn from it, and explain how this project wi…" at bounding box center [518, 279] width 0 height 10
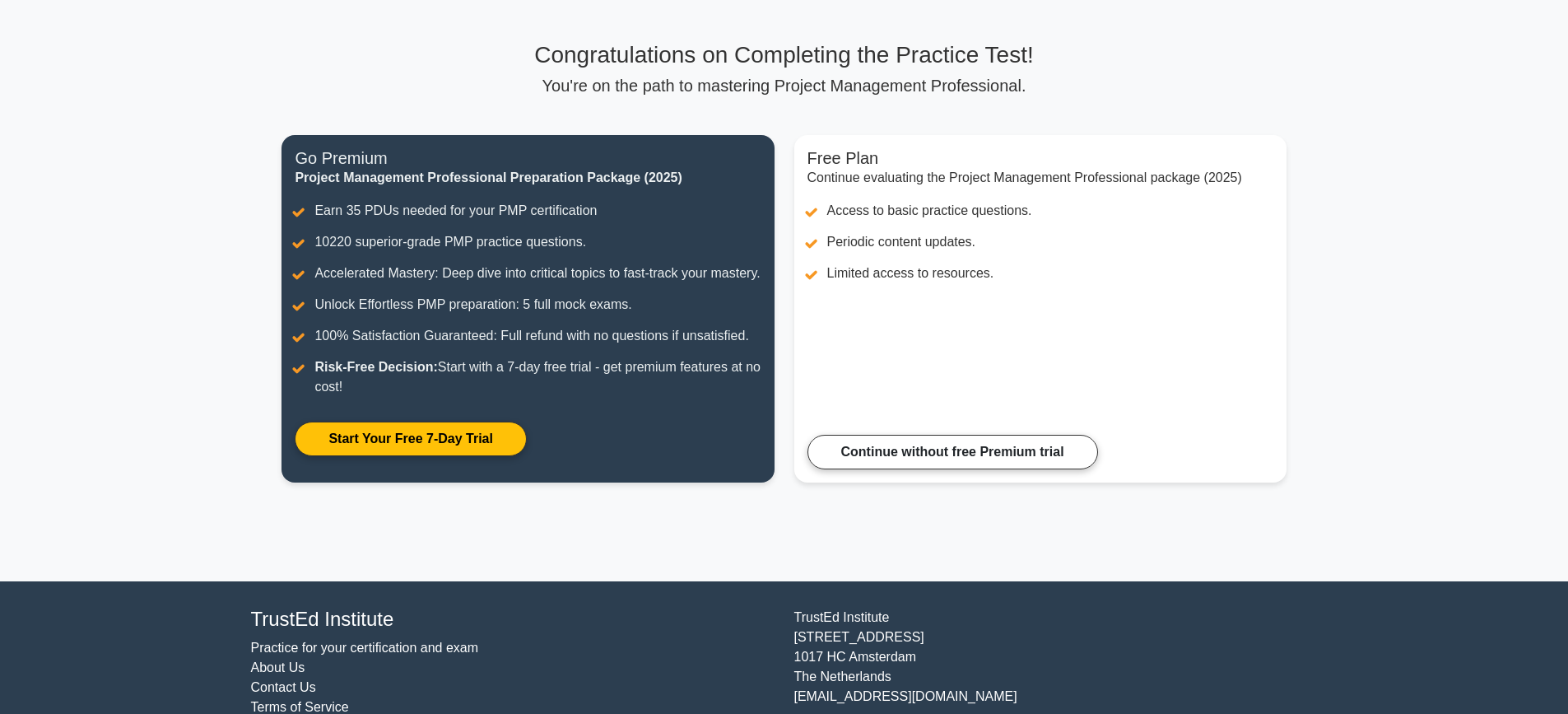
scroll to position [160, 0]
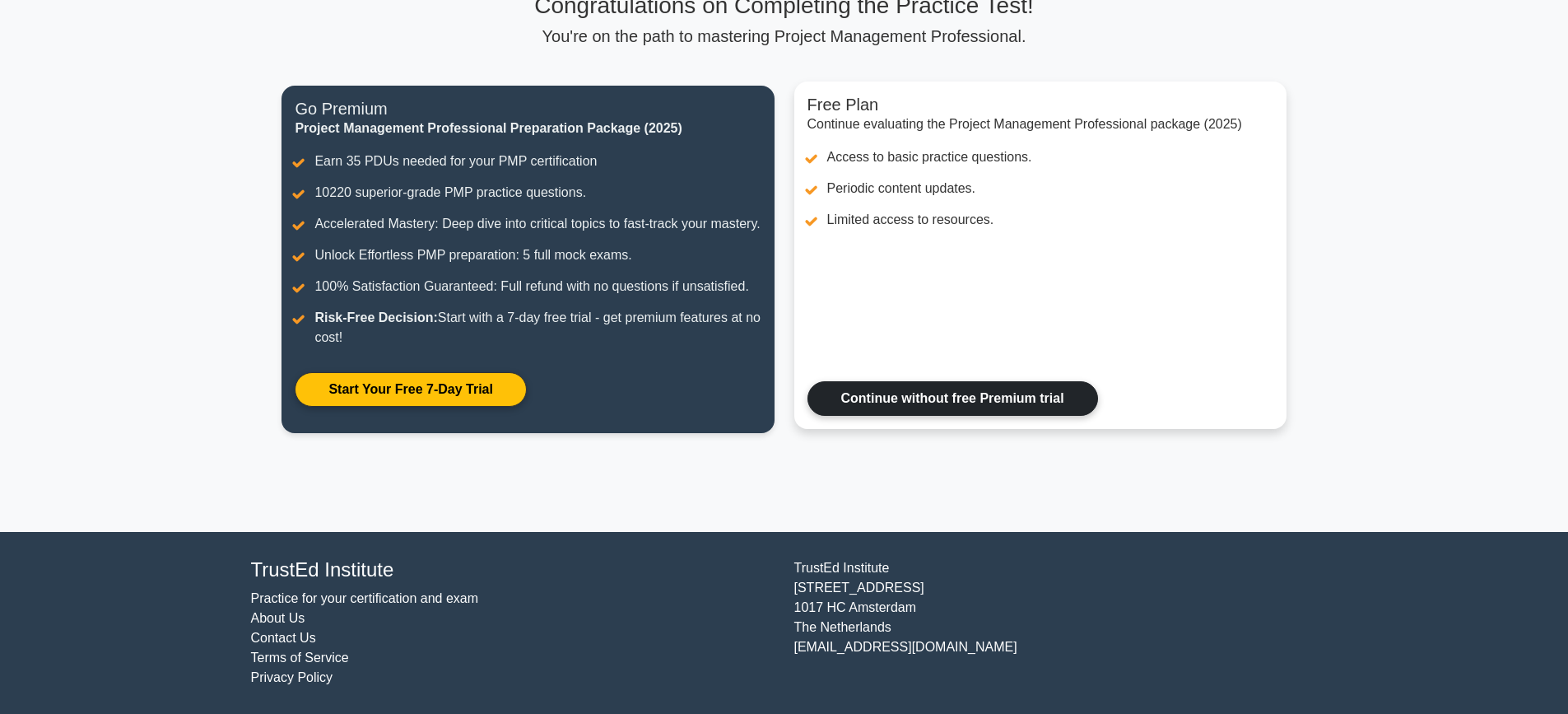
click at [1064, 397] on link "Continue without free Premium trial" at bounding box center [952, 398] width 291 height 34
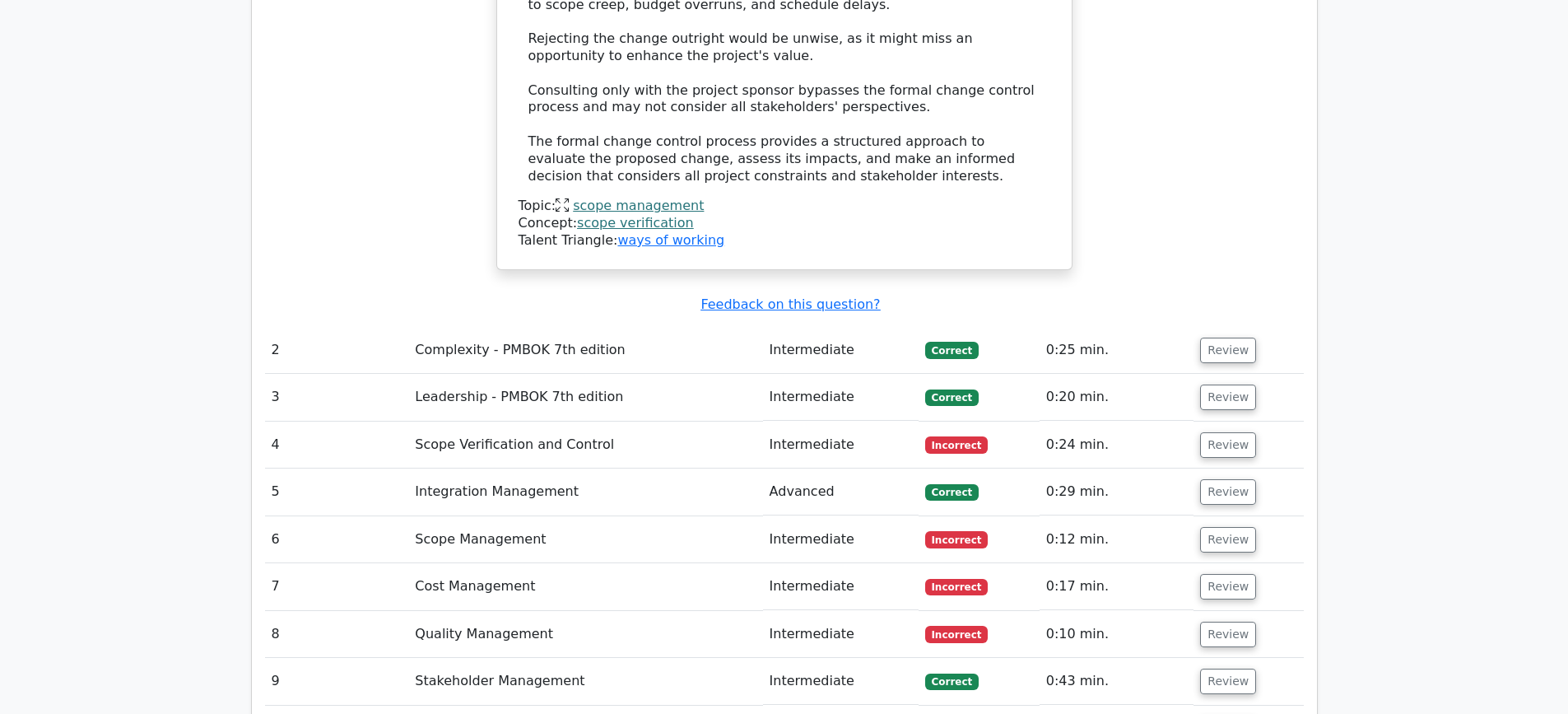
scroll to position [2140, 0]
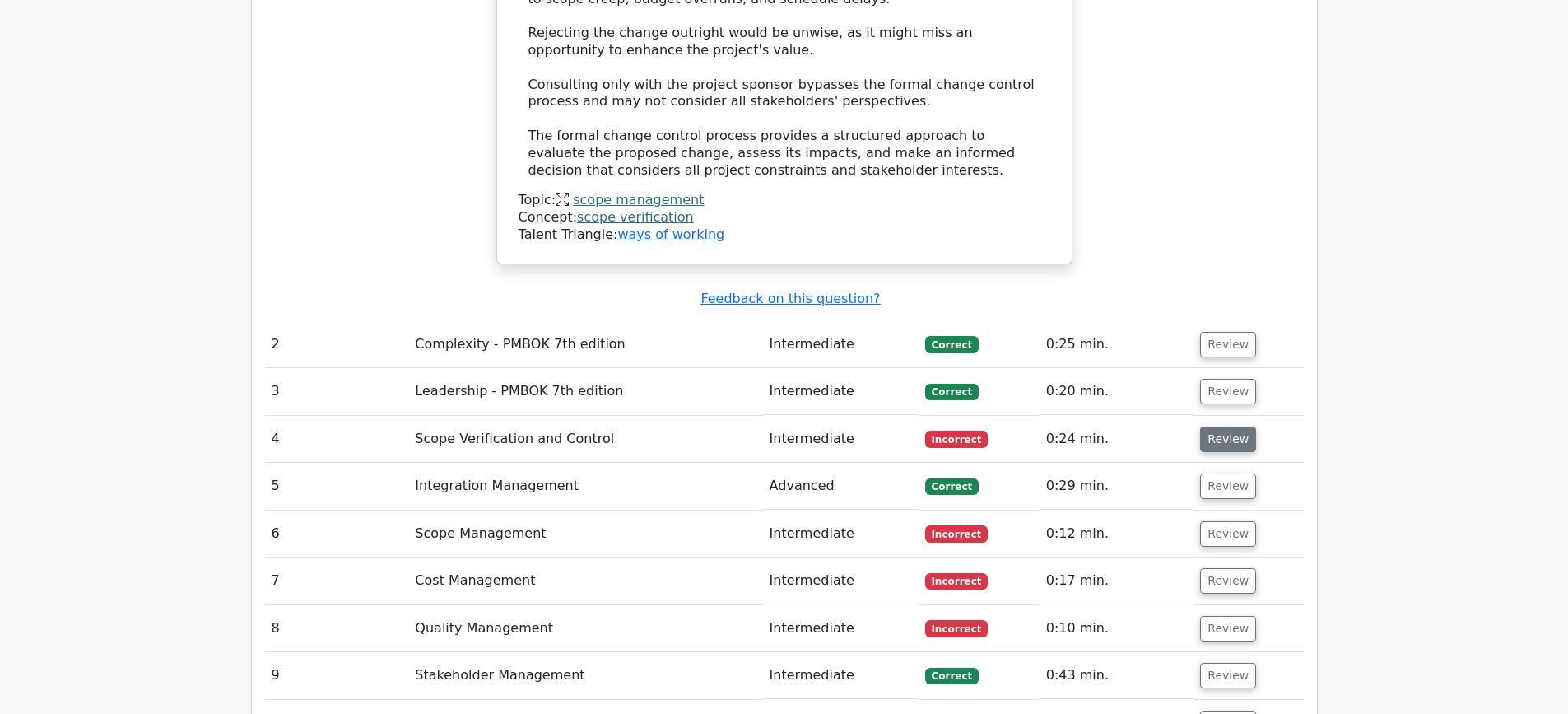
click at [1227, 426] on button "Review" at bounding box center [1228, 439] width 56 height 26
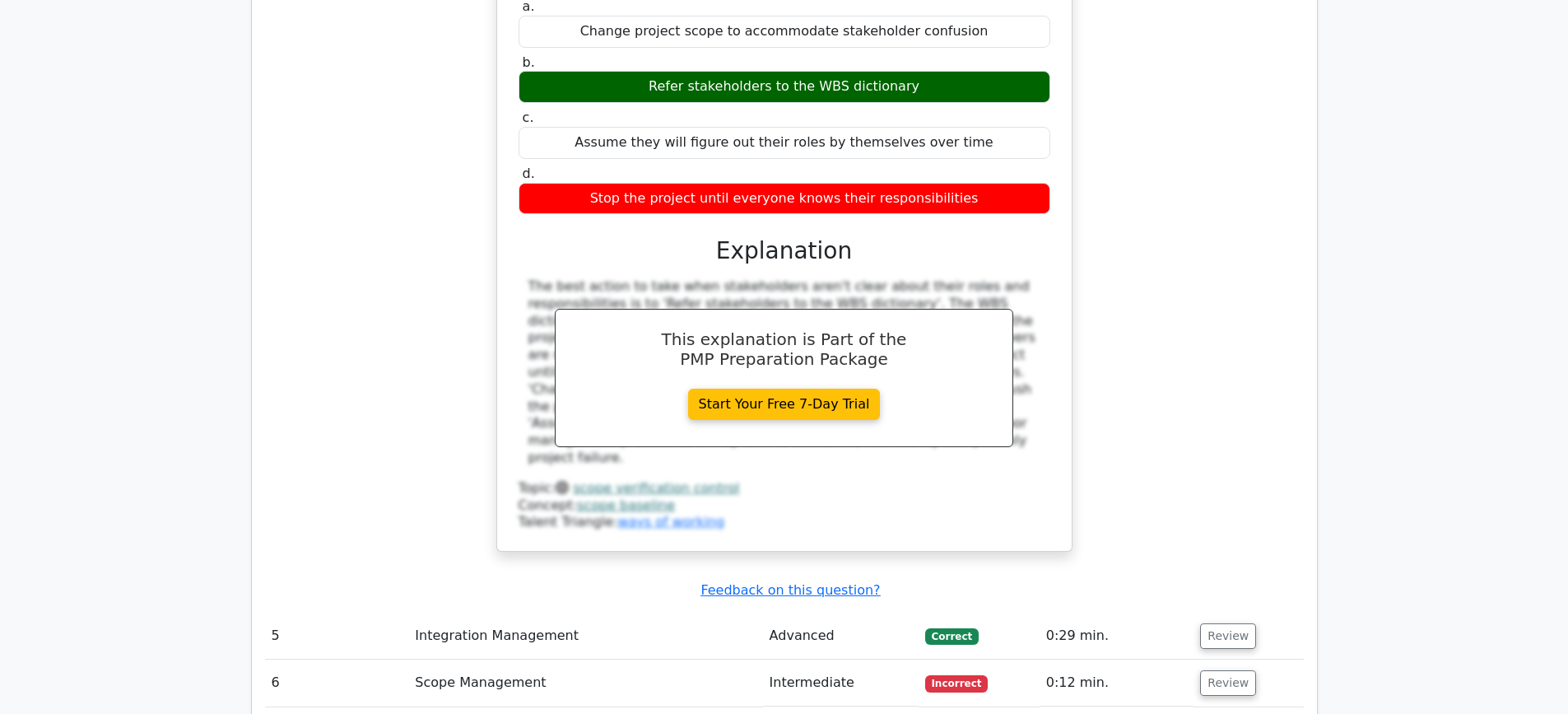
scroll to position [2881, 0]
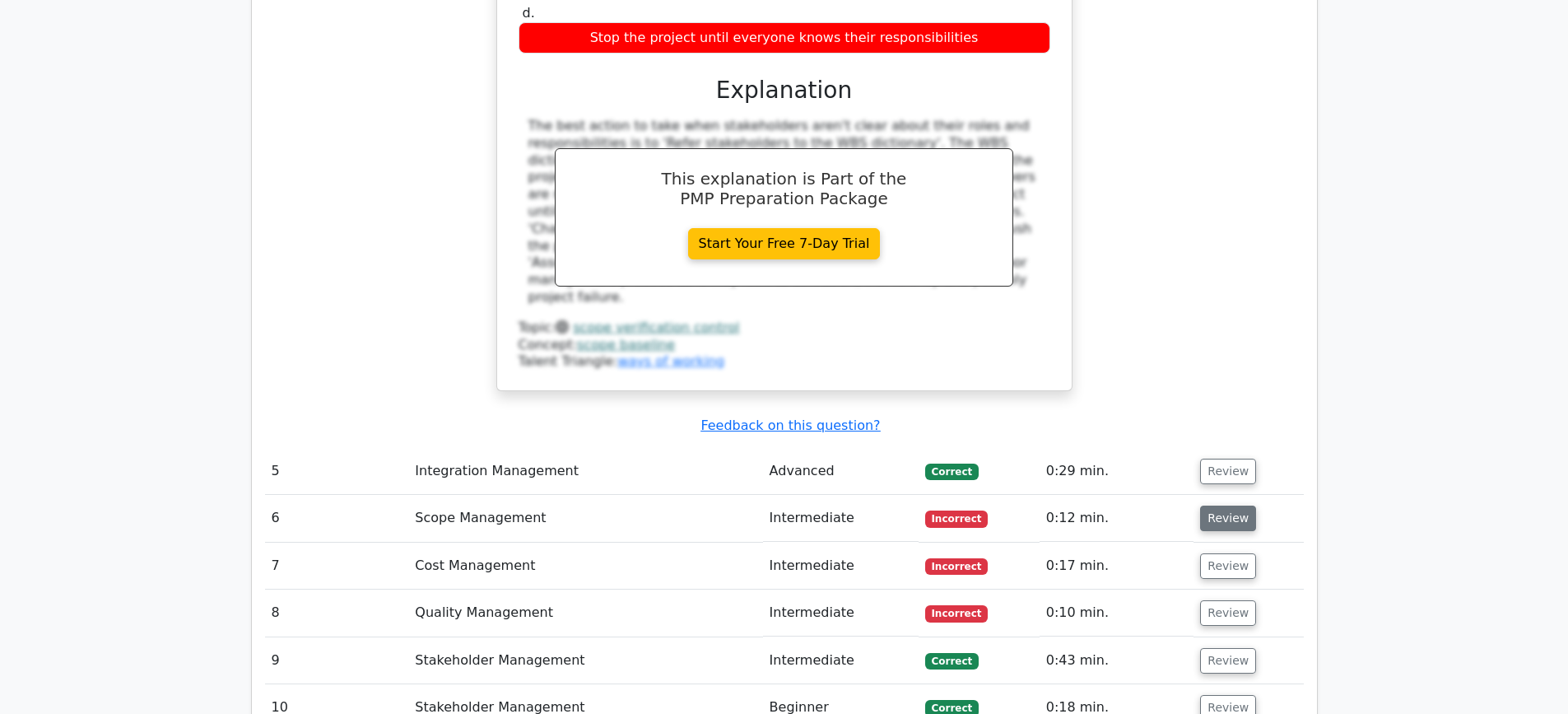
click at [1213, 505] on button "Review" at bounding box center [1228, 518] width 56 height 26
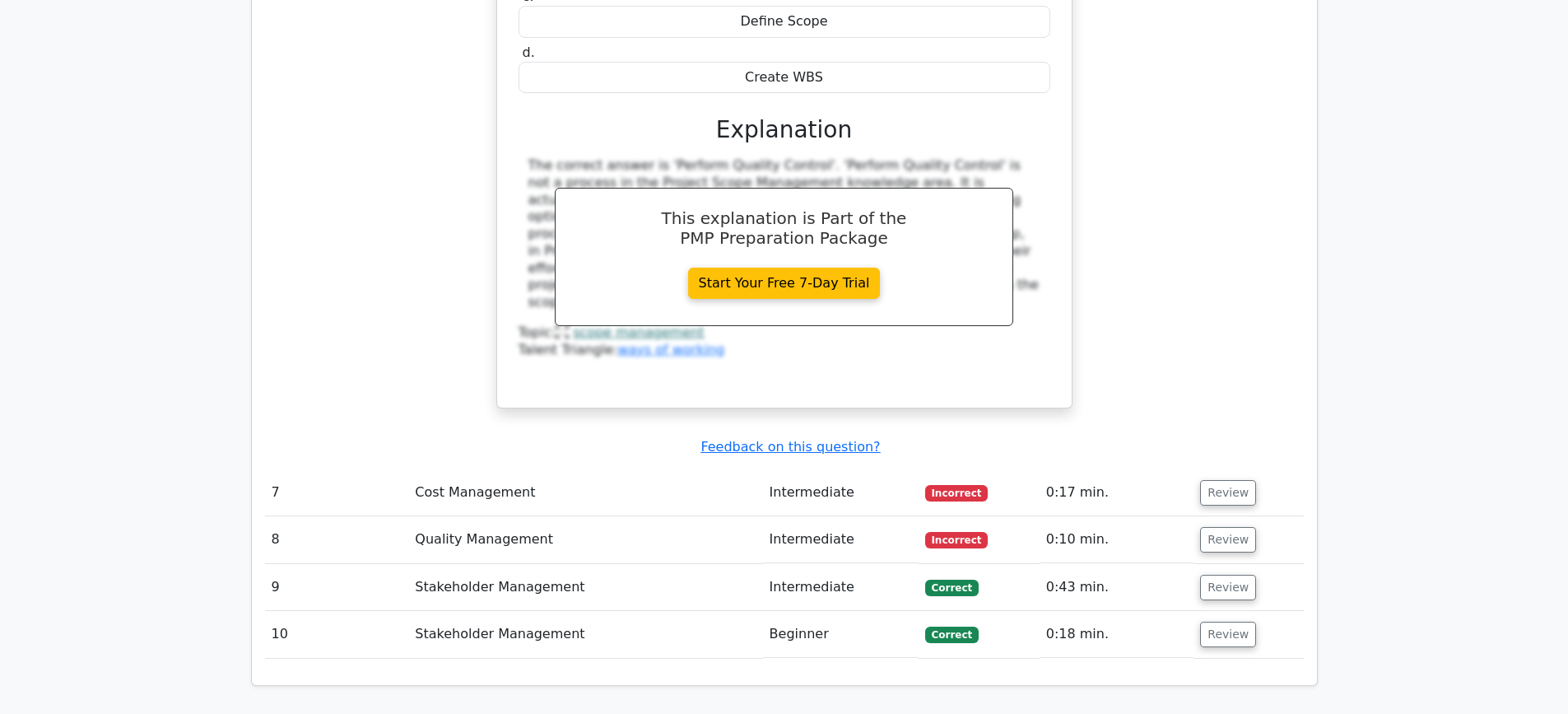
scroll to position [3621, 0]
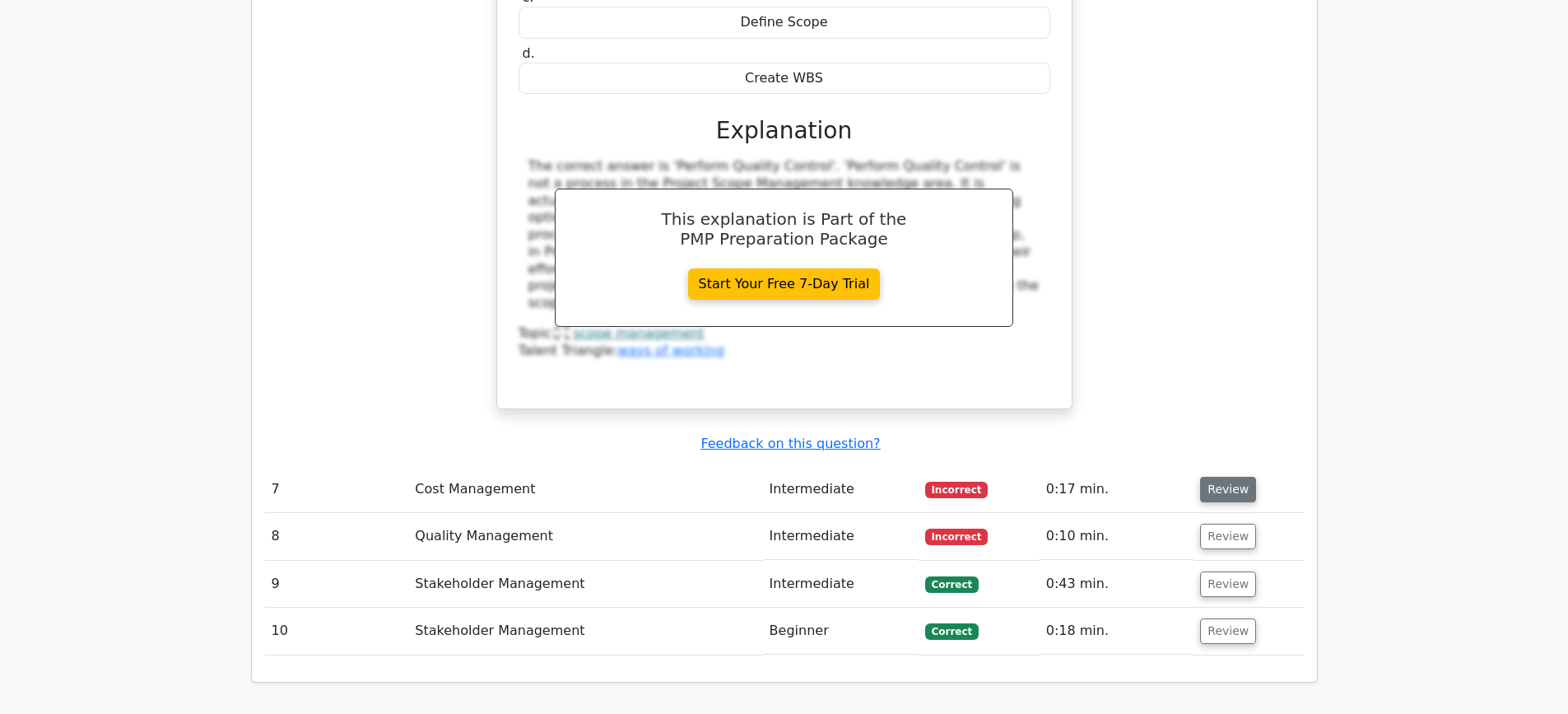
click at [1210, 477] on button "Review" at bounding box center [1228, 489] width 56 height 26
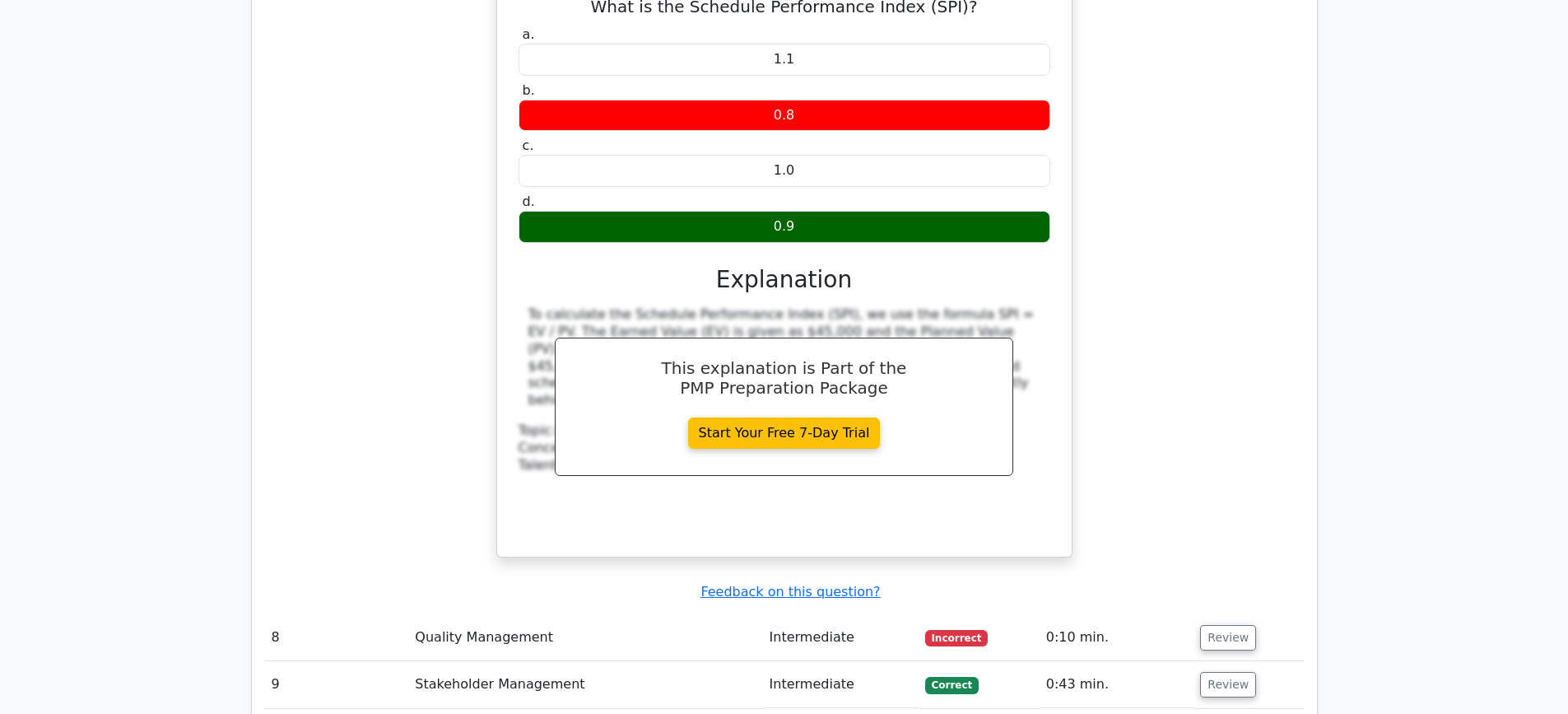
scroll to position [4362, 0]
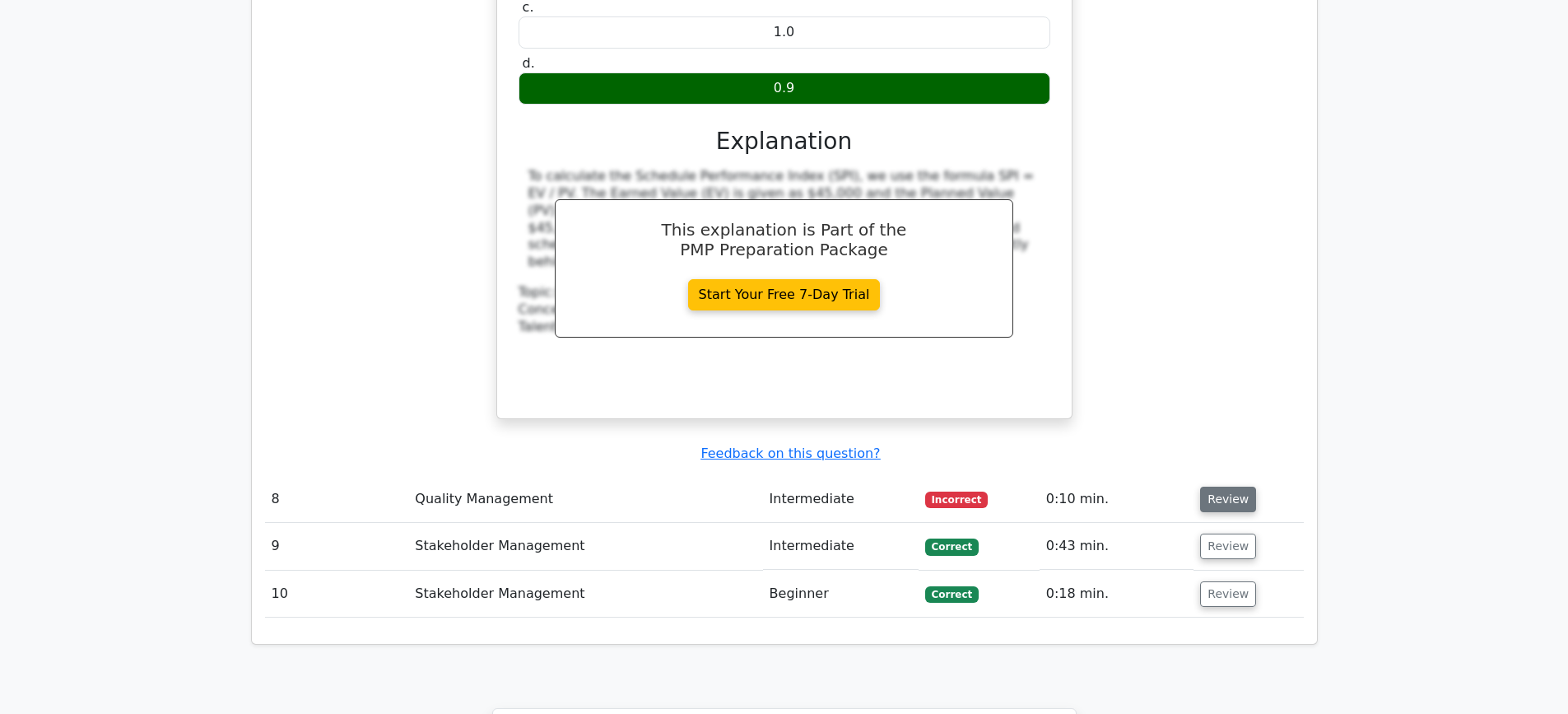
click at [1227, 486] on button "Review" at bounding box center [1228, 499] width 56 height 26
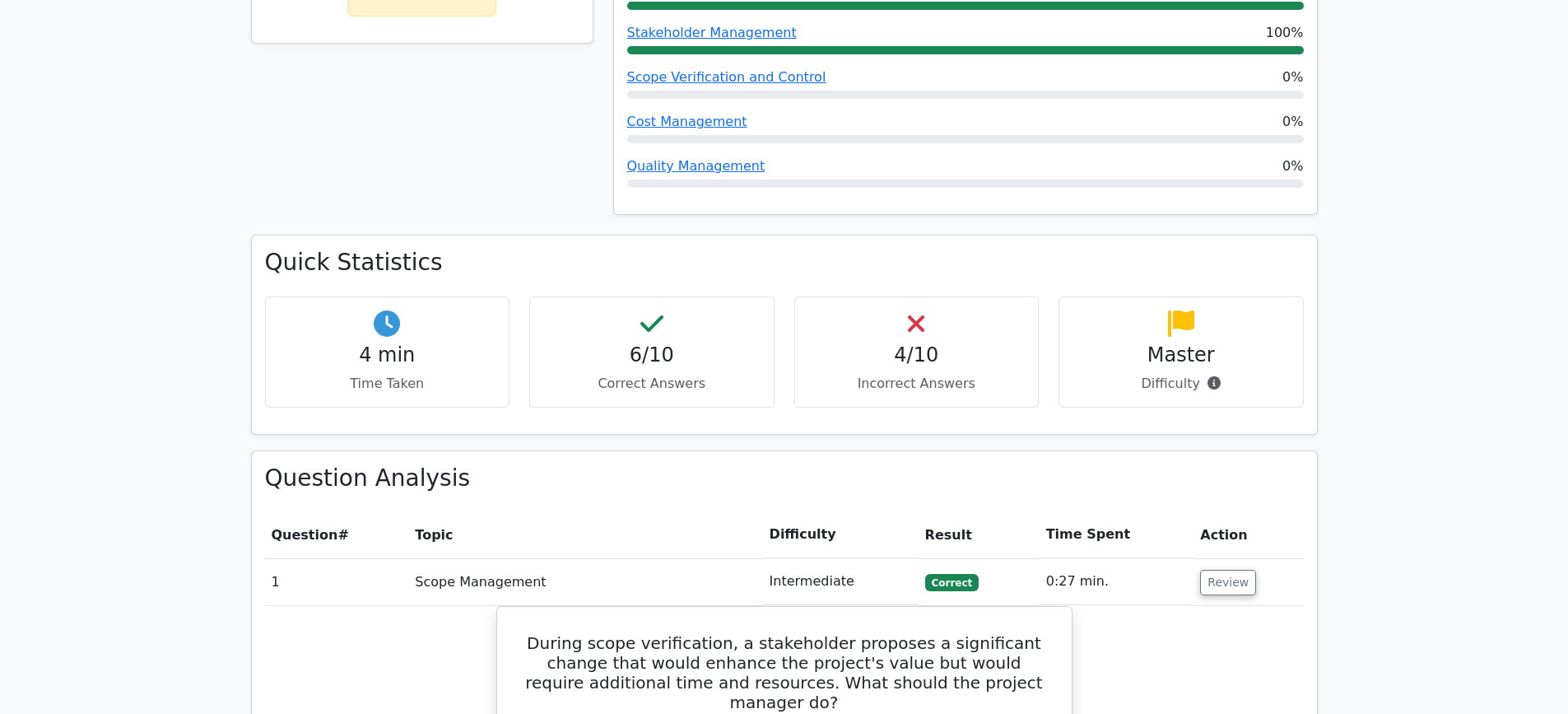
scroll to position [741, 0]
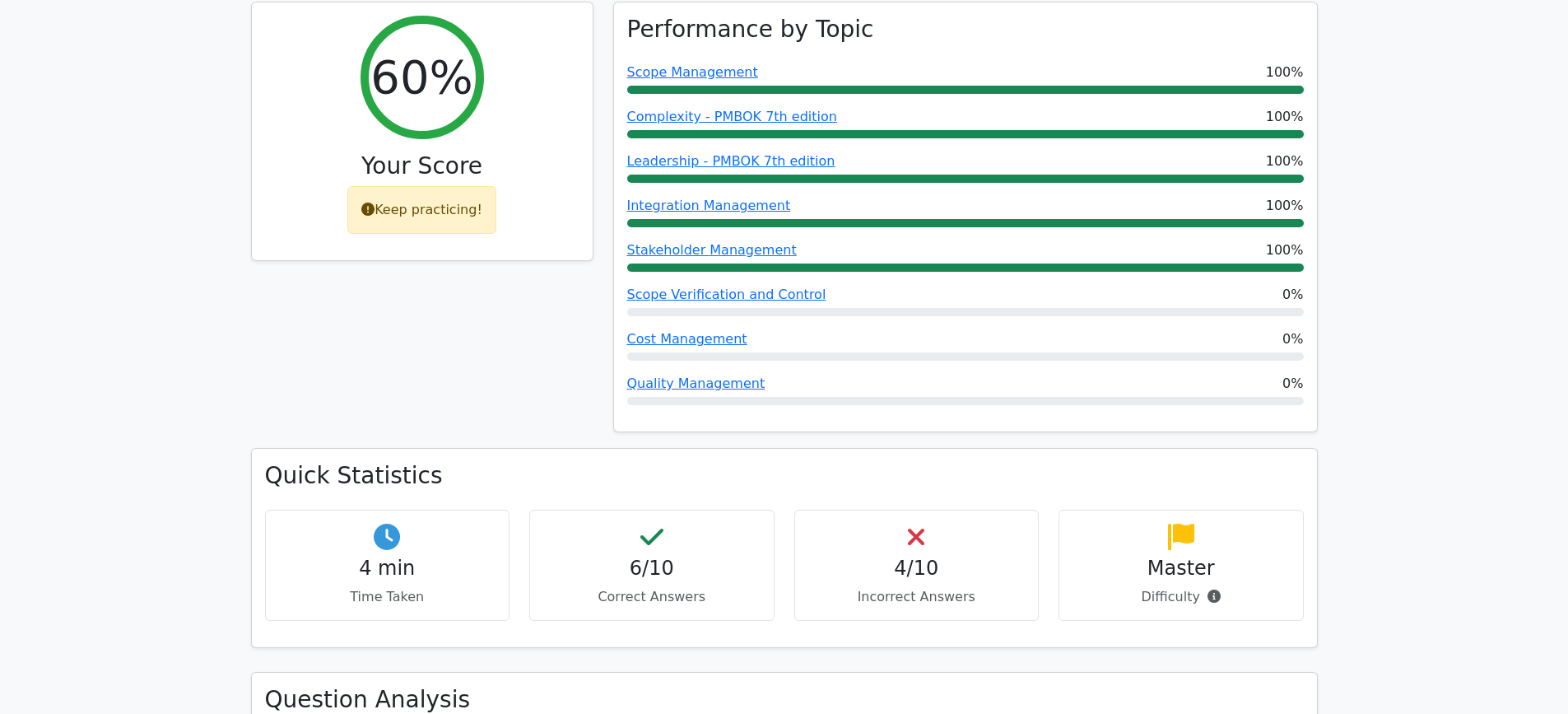
click at [1189, 557] on h4 "Master" at bounding box center [1181, 568] width 217 height 24
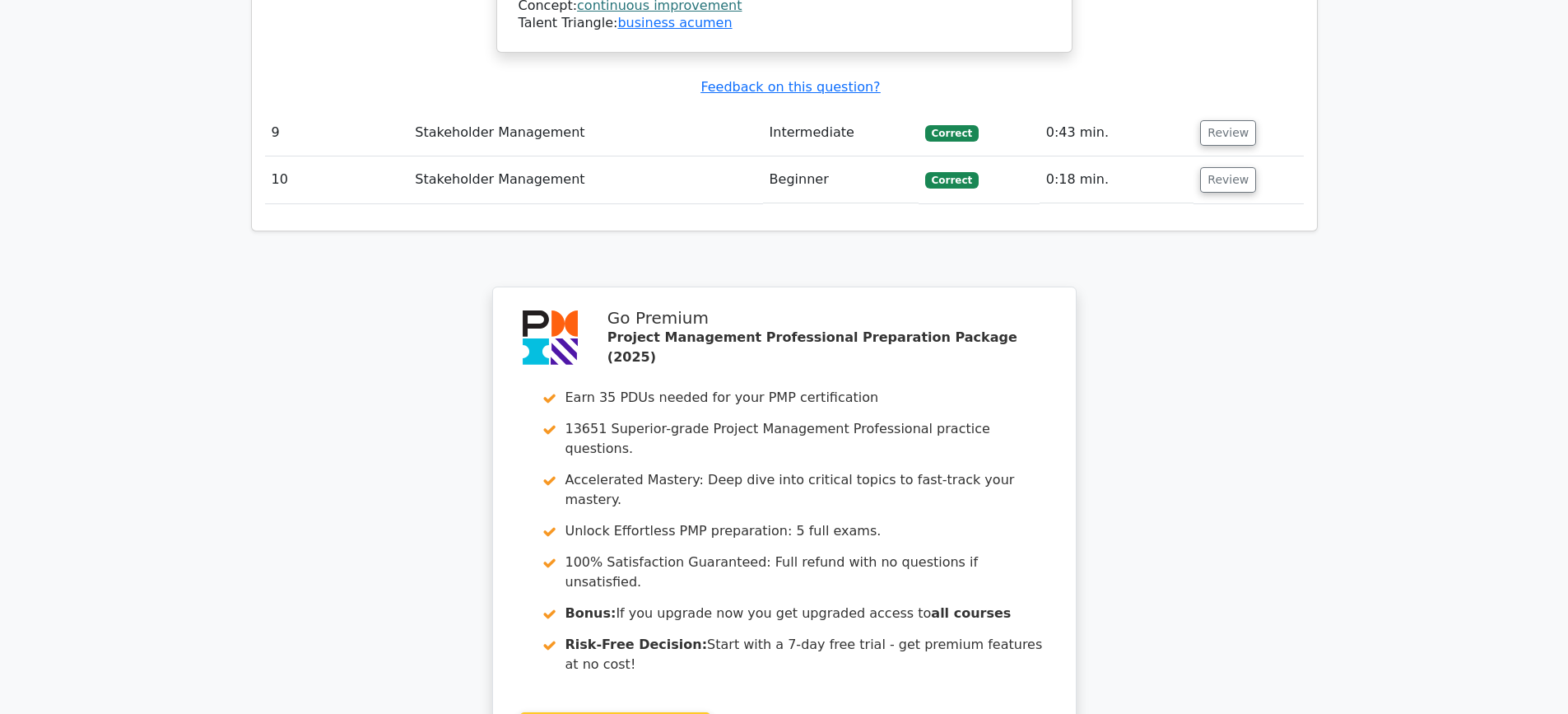
scroll to position [5619, 0]
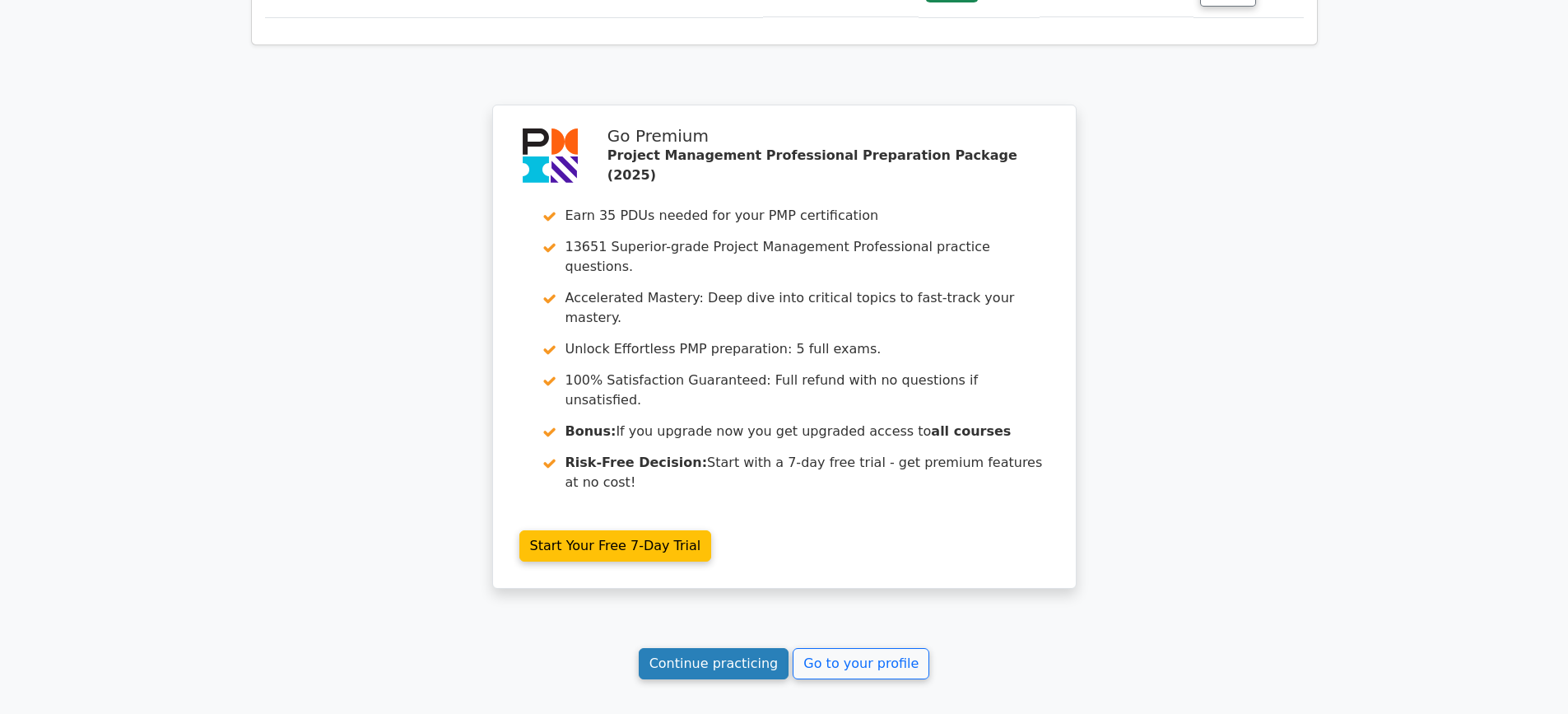
click at [759, 648] on link "Continue practicing" at bounding box center [714, 663] width 151 height 31
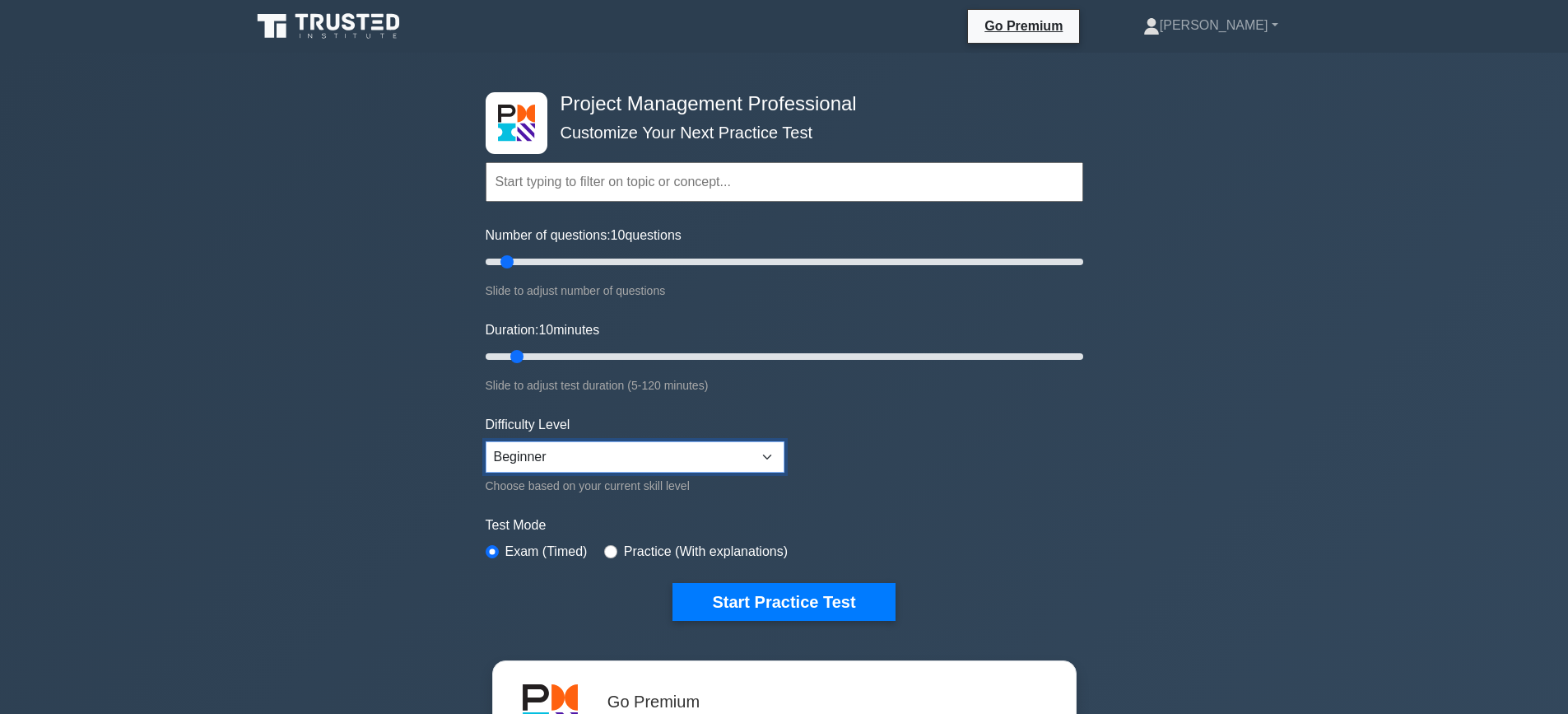
click at [756, 456] on select "Beginner Intermediate Expert" at bounding box center [634, 457] width 298 height 31
select select "intermediate"
click at [485, 441] on select "Beginner Intermediate Expert" at bounding box center [634, 457] width 298 height 31
click at [827, 595] on button "Start Practice Test" at bounding box center [783, 602] width 222 height 38
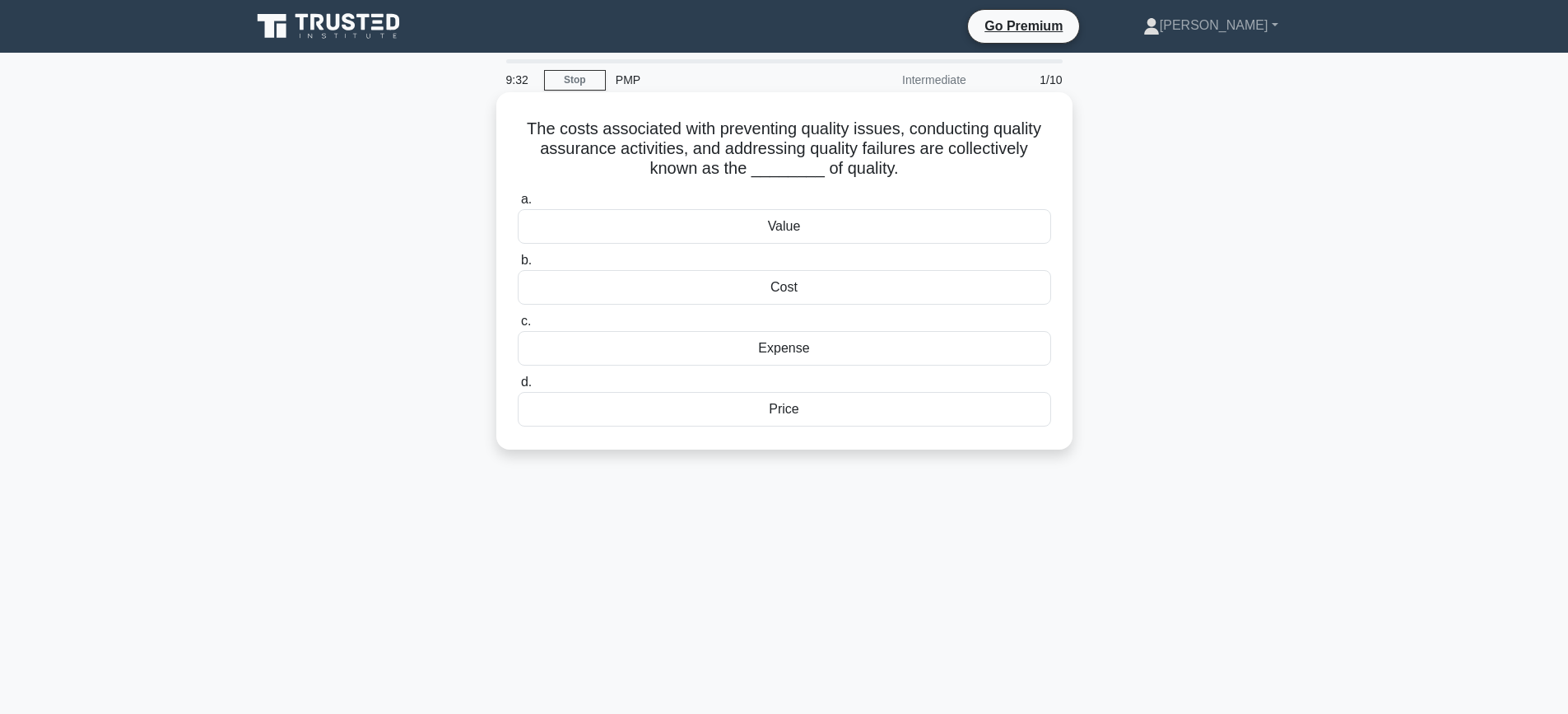
click at [798, 288] on div "Cost" at bounding box center [784, 287] width 534 height 34
click at [518, 266] on input "b. Cost" at bounding box center [518, 260] width 0 height 10
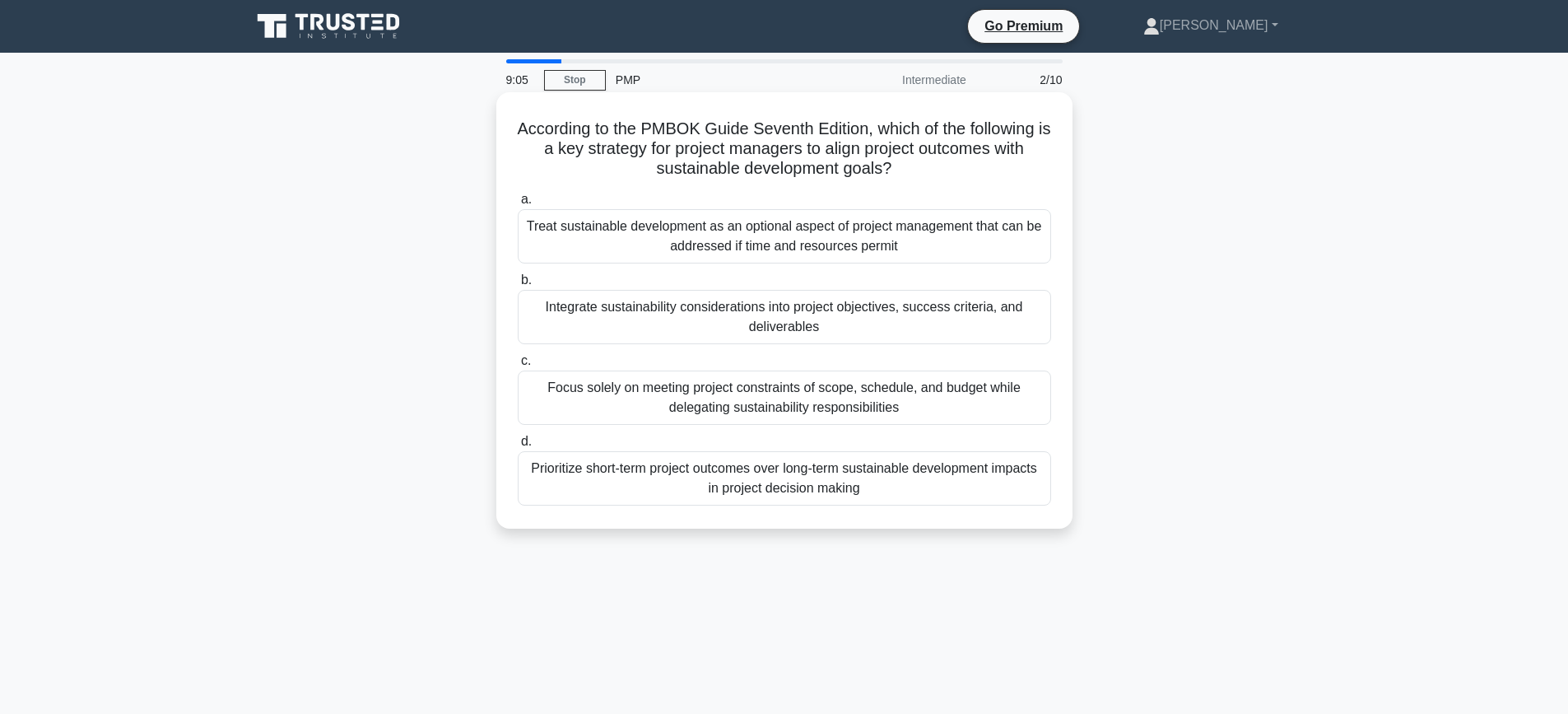
click at [688, 325] on div "Integrate sustainability considerations into project objectives, success criter…" at bounding box center [784, 316] width 534 height 54
click at [518, 286] on input "b. Integrate sustainability considerations into project objectives, success cri…" at bounding box center [518, 279] width 0 height 10
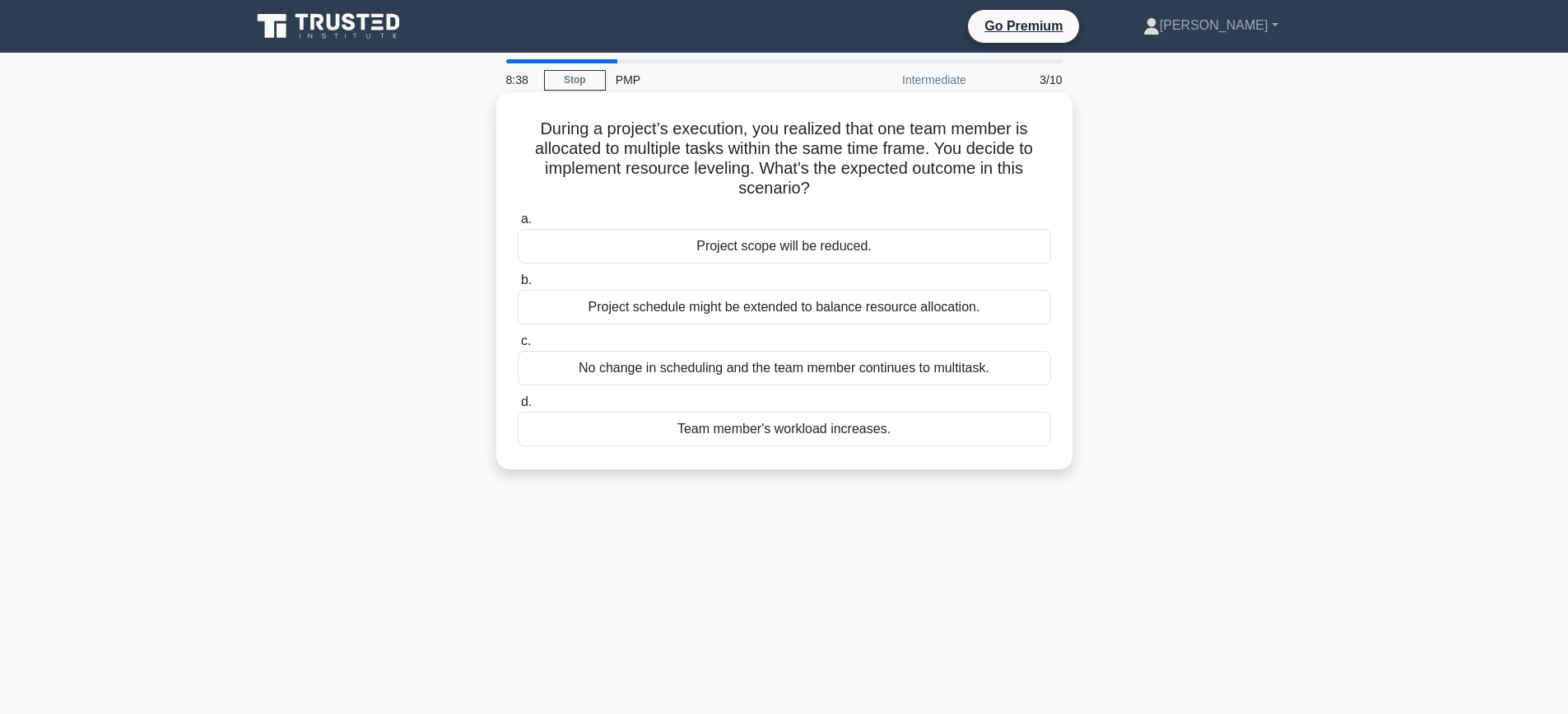
click at [814, 310] on div "Project schedule might be extended to balance resource allocation." at bounding box center [784, 307] width 534 height 34
click at [518, 286] on input "b. Project schedule might be extended to balance resource allocation." at bounding box center [518, 279] width 0 height 10
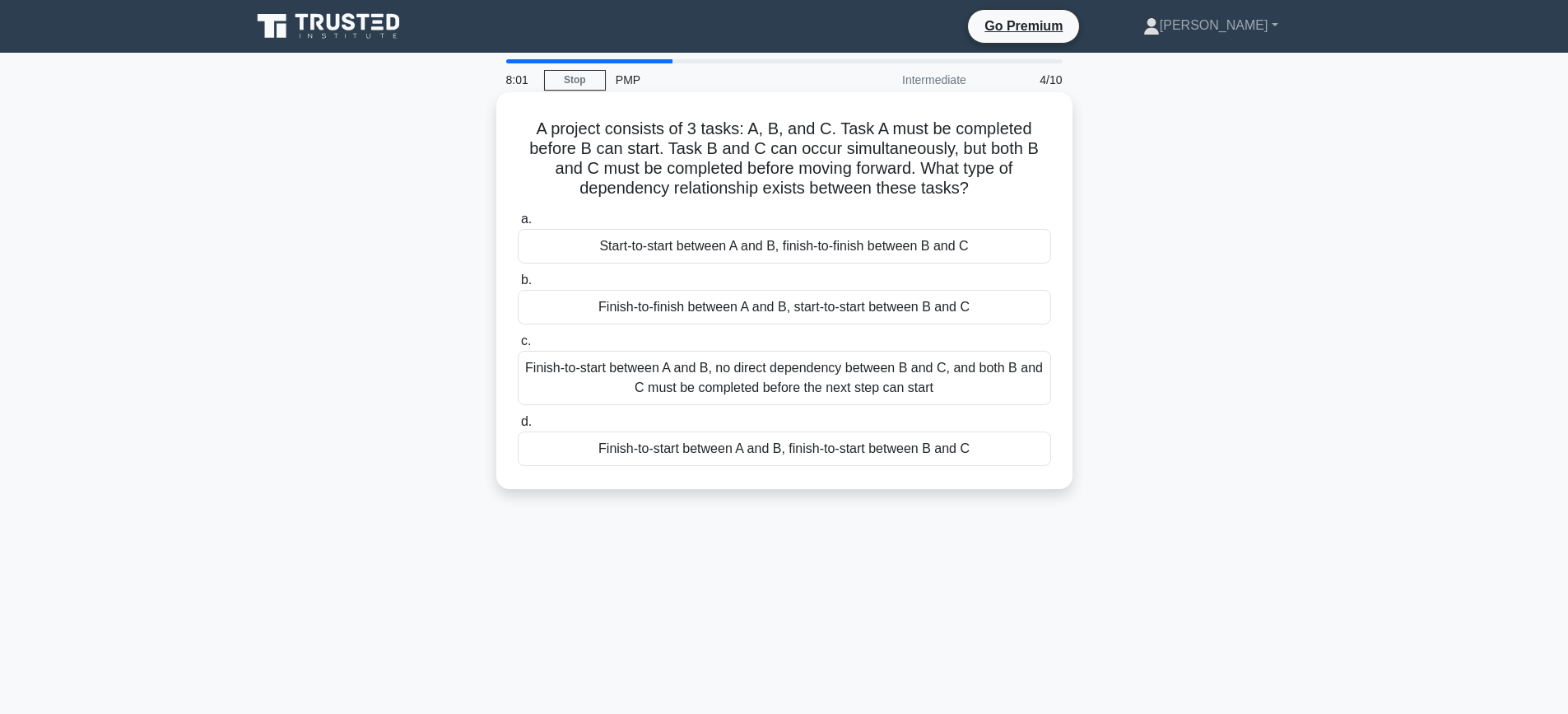
click at [791, 366] on div "Finish-to-start between A and B, no direct dependency between B and C, and both…" at bounding box center [784, 377] width 534 height 54
click at [518, 347] on input "c. Finish-to-start between A and B, no direct dependency between B and C, and b…" at bounding box center [518, 340] width 0 height 10
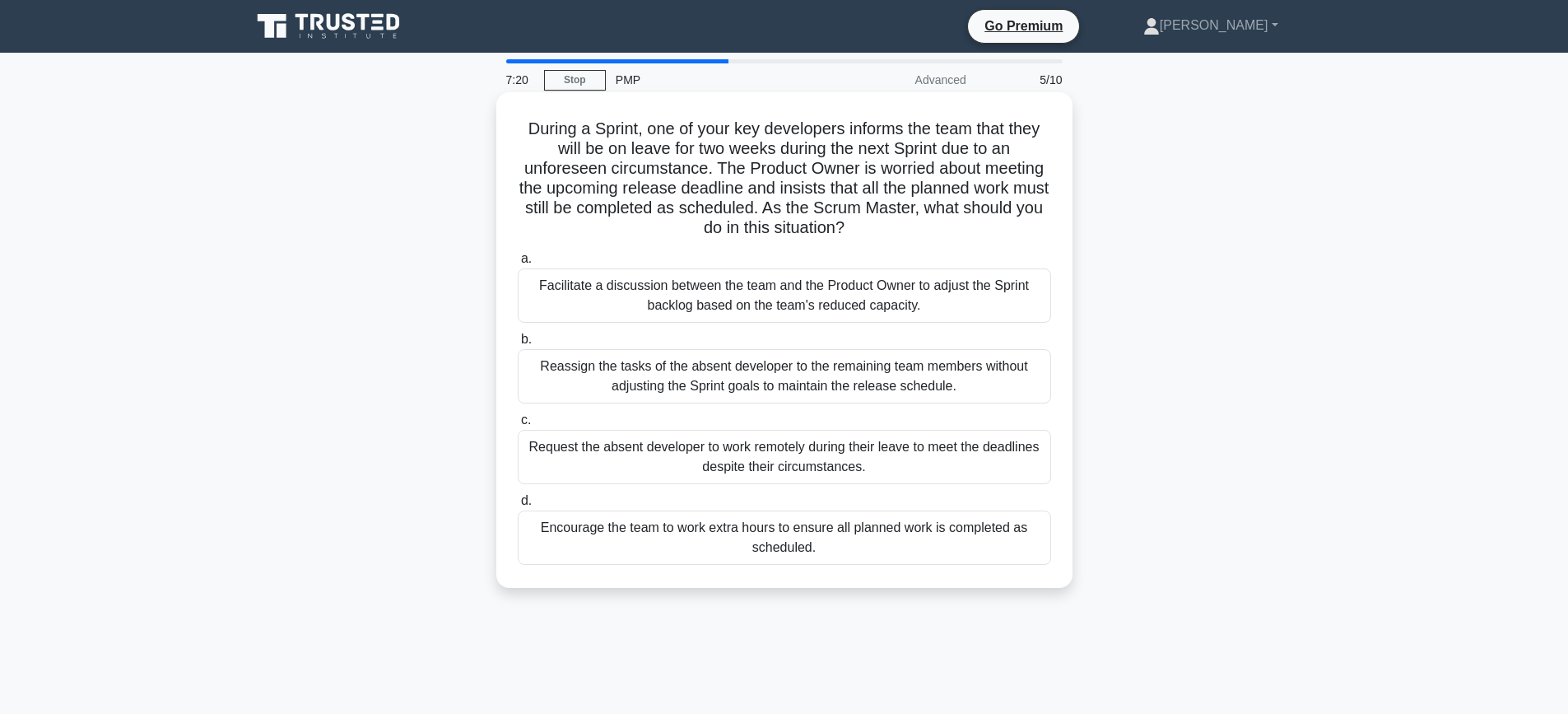
click at [632, 397] on div "Reassign the tasks of the absent developer to the remaining team members withou…" at bounding box center [784, 376] width 534 height 54
click at [518, 345] on input "b. Reassign the tasks of the absent developer to the remaining team members wit…" at bounding box center [518, 339] width 0 height 10
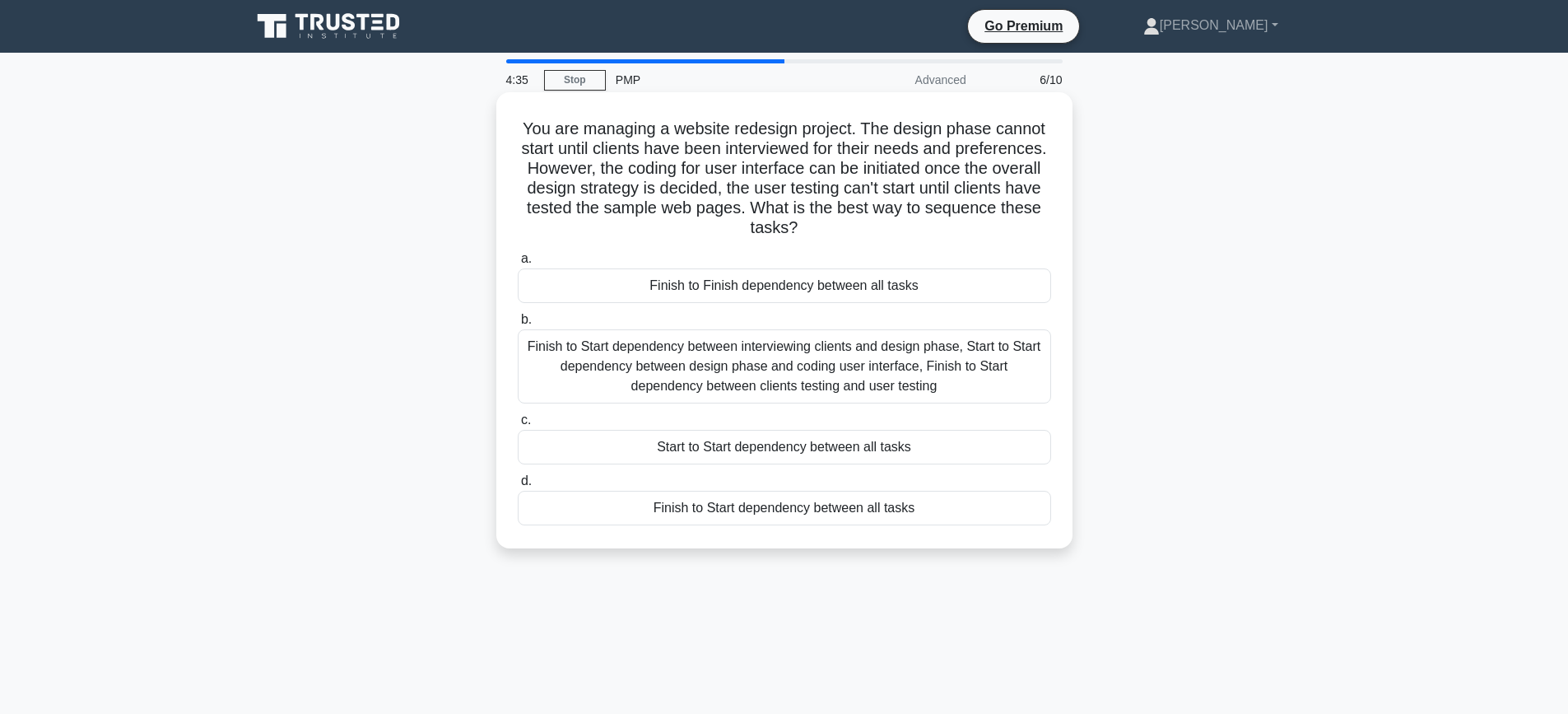
click at [863, 377] on div "Finish to Start dependency between interviewing clients and design phase, Start…" at bounding box center [784, 366] width 534 height 74
click at [518, 325] on input "b. Finish to Start dependency between interviewing clients and design phase, St…" at bounding box center [518, 319] width 0 height 10
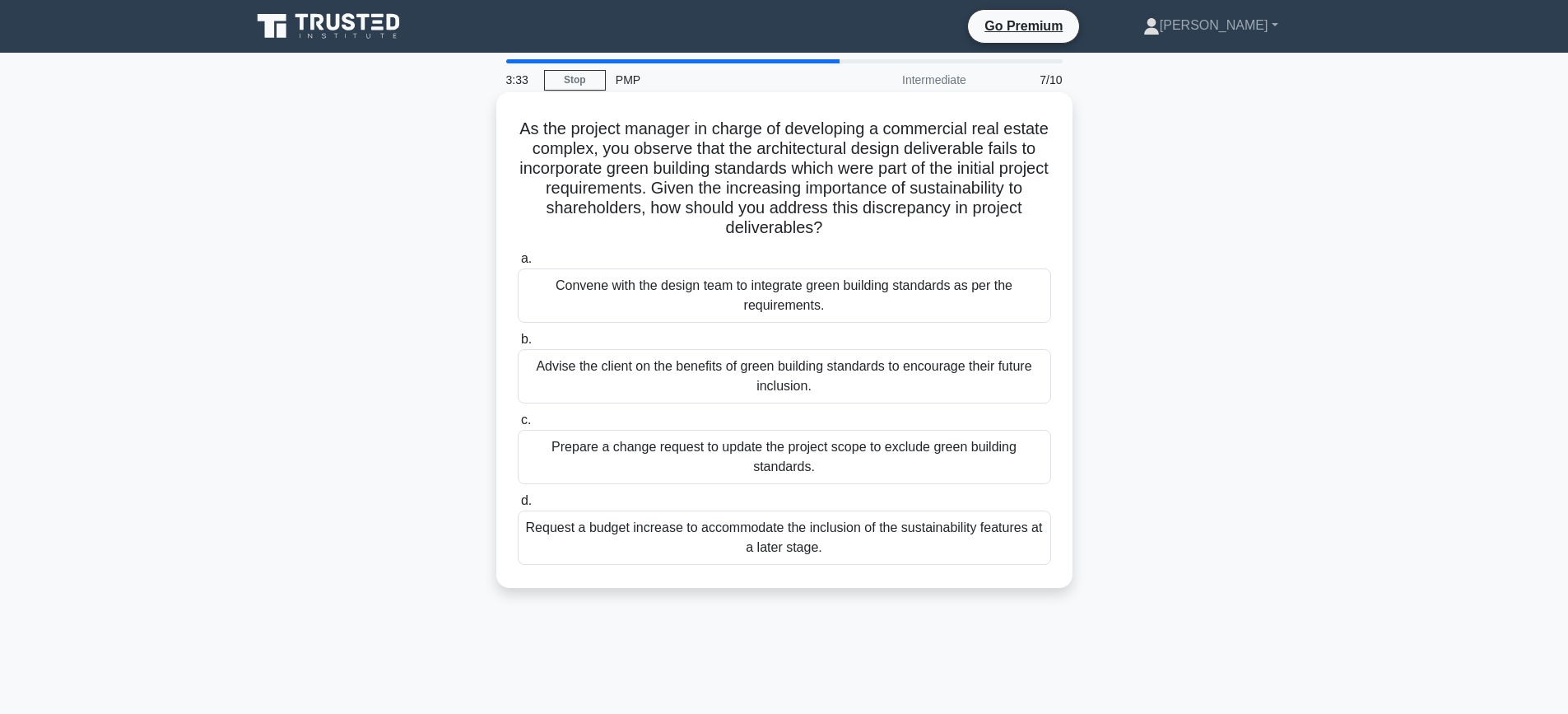
click at [835, 293] on div "Convene with the design team to integrate green building standards as per the r…" at bounding box center [784, 295] width 534 height 54
click at [518, 264] on input "a. Convene with the design team to integrate green building standards as per th…" at bounding box center [518, 258] width 0 height 10
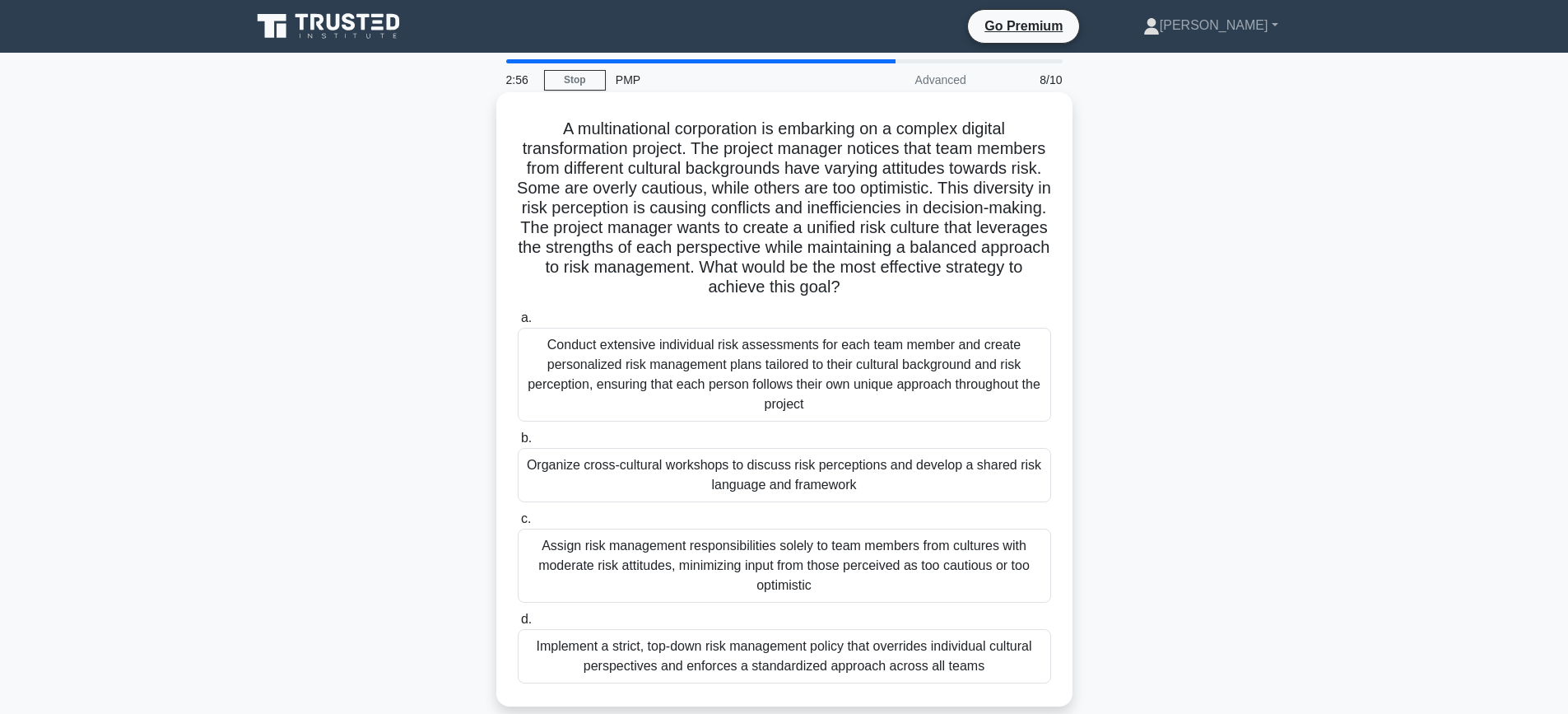
click at [786, 472] on div "Organize cross-cultural workshops to discuss risk perceptions and develop a sha…" at bounding box center [784, 475] width 534 height 54
click at [518, 443] on input "b. Organize cross-cultural workshops to discuss risk perceptions and develop a …" at bounding box center [518, 438] width 0 height 10
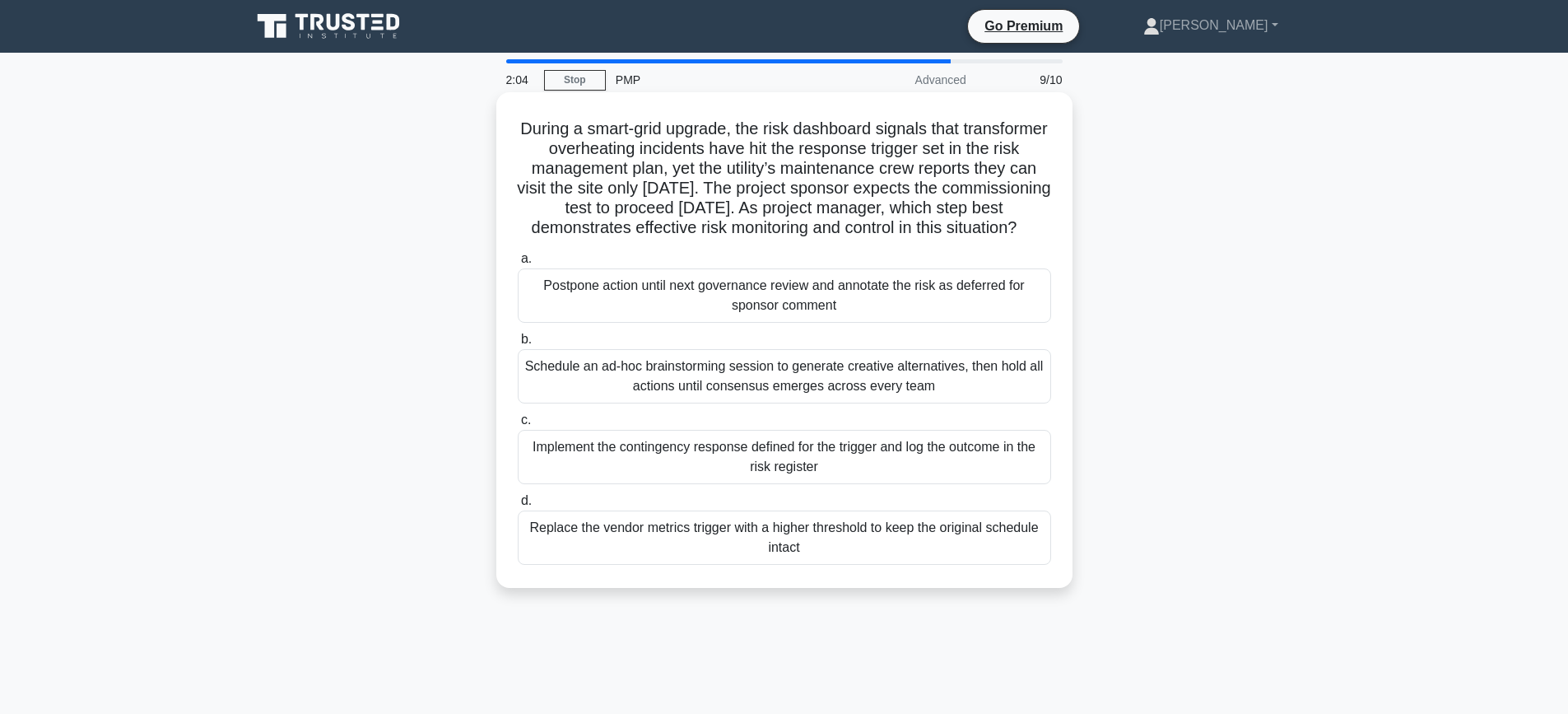
click at [811, 482] on div "Implement the contingency response defined for the trigger and log the outcome …" at bounding box center [784, 457] width 534 height 54
click at [518, 425] on input "c. Implement the contingency response defined for the trigger and log the outco…" at bounding box center [518, 419] width 0 height 10
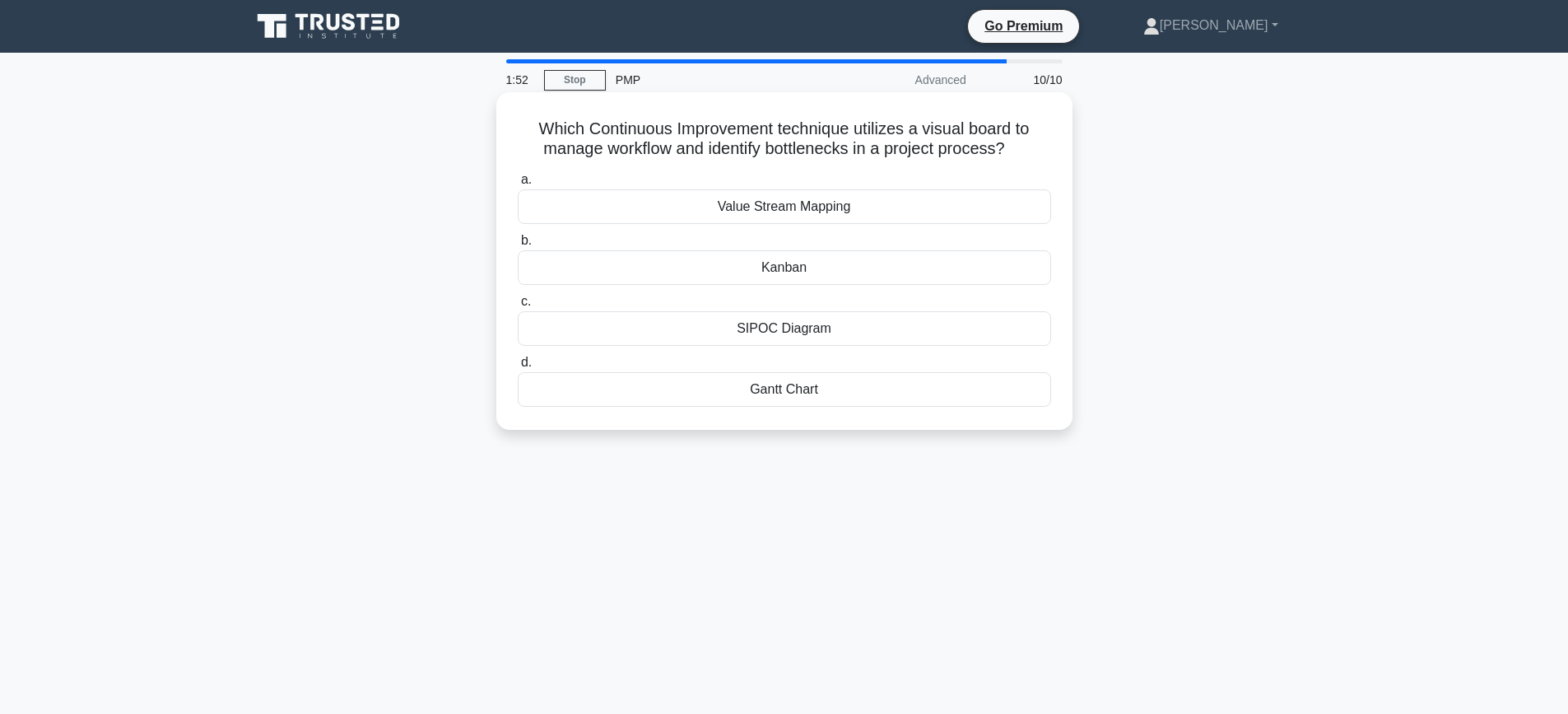
click at [810, 394] on div "Gantt Chart" at bounding box center [784, 389] width 534 height 34
click at [518, 368] on input "d. Gantt Chart" at bounding box center [518, 362] width 0 height 10
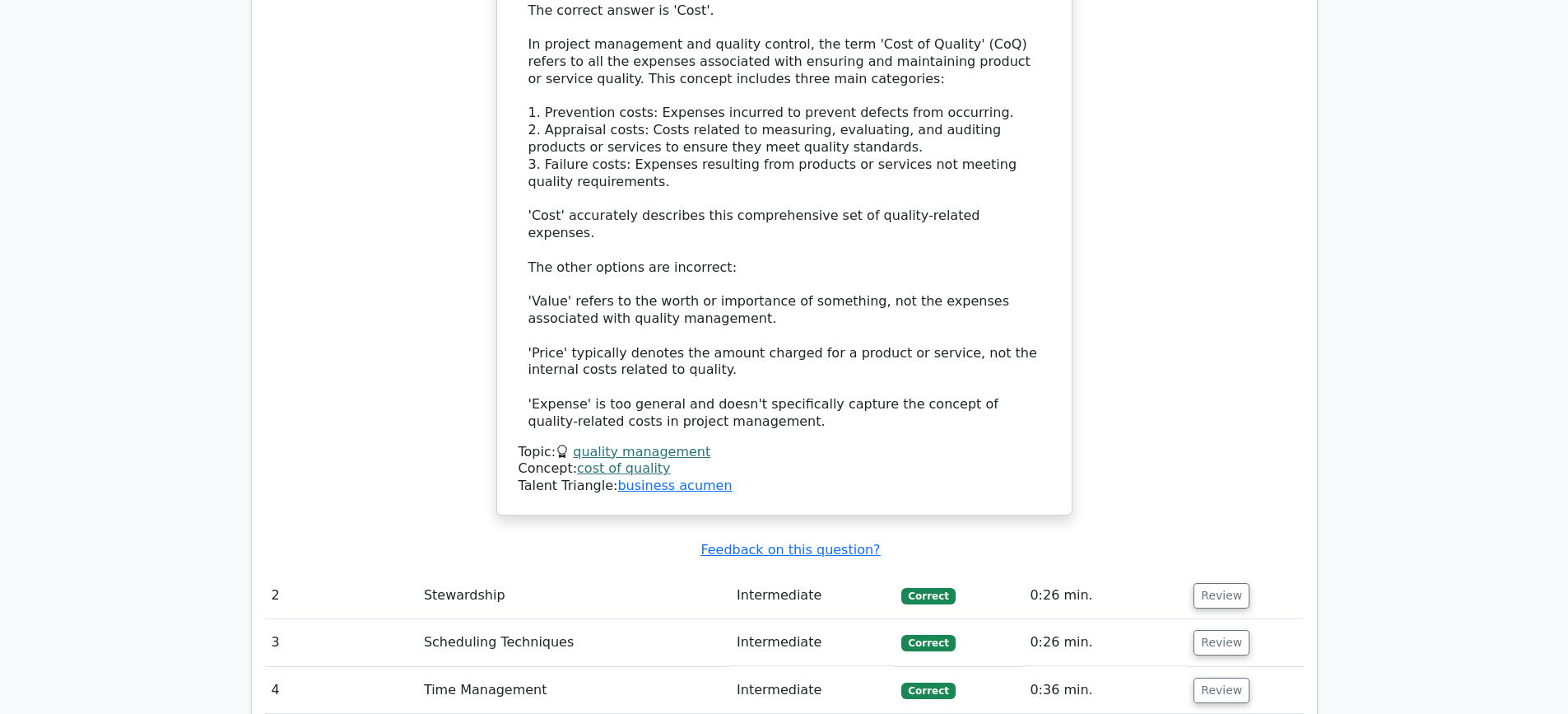
scroll to position [2140, 0]
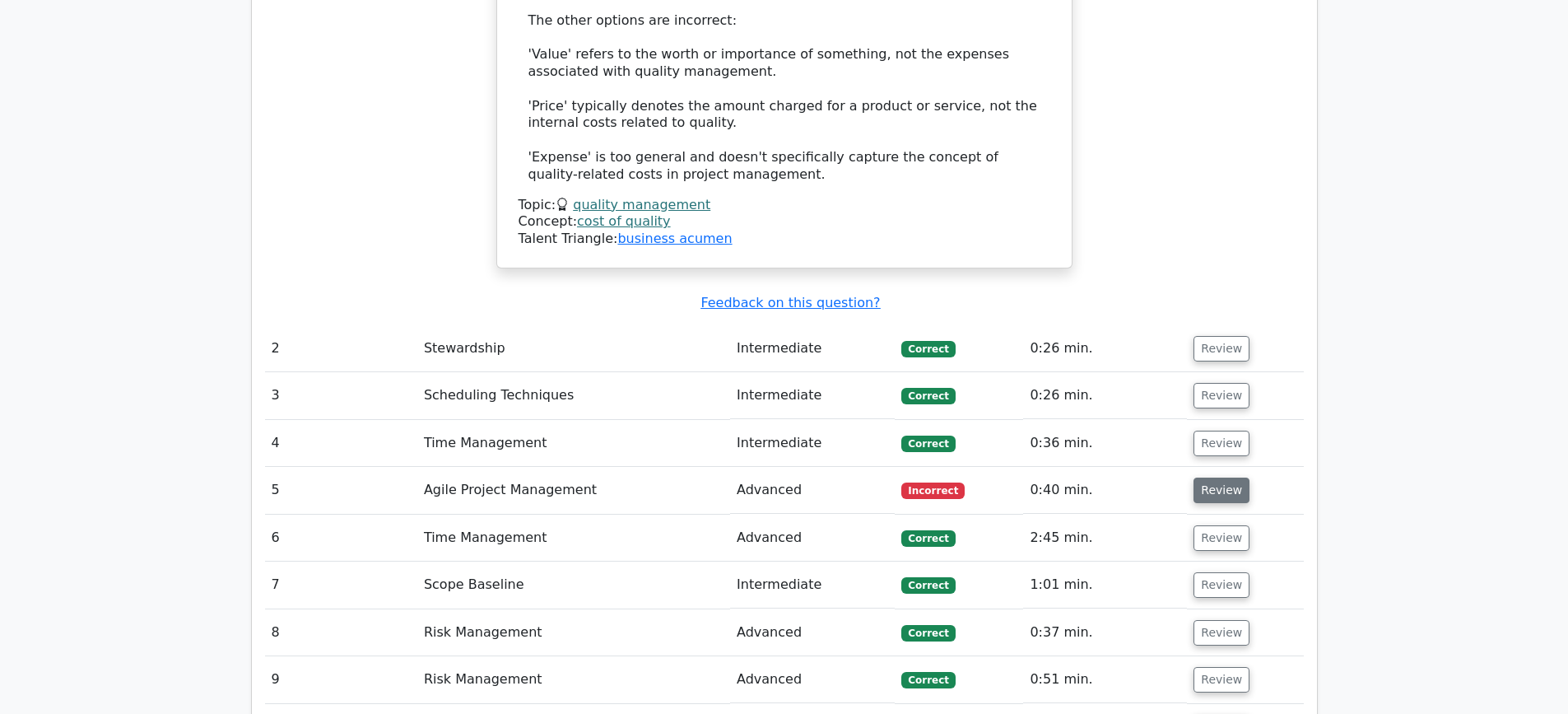
click at [1234, 478] on button "Review" at bounding box center [1221, 490] width 56 height 26
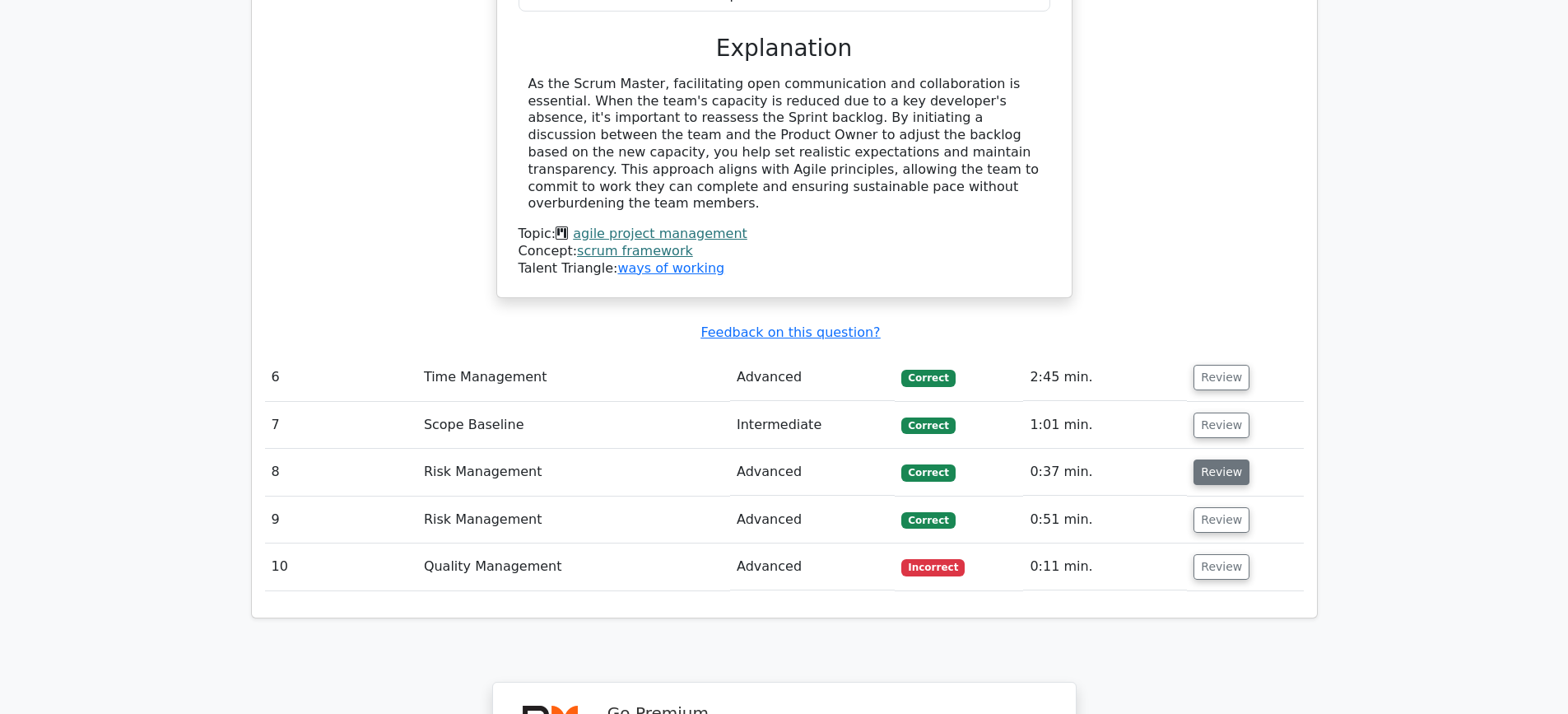
scroll to position [3210, 0]
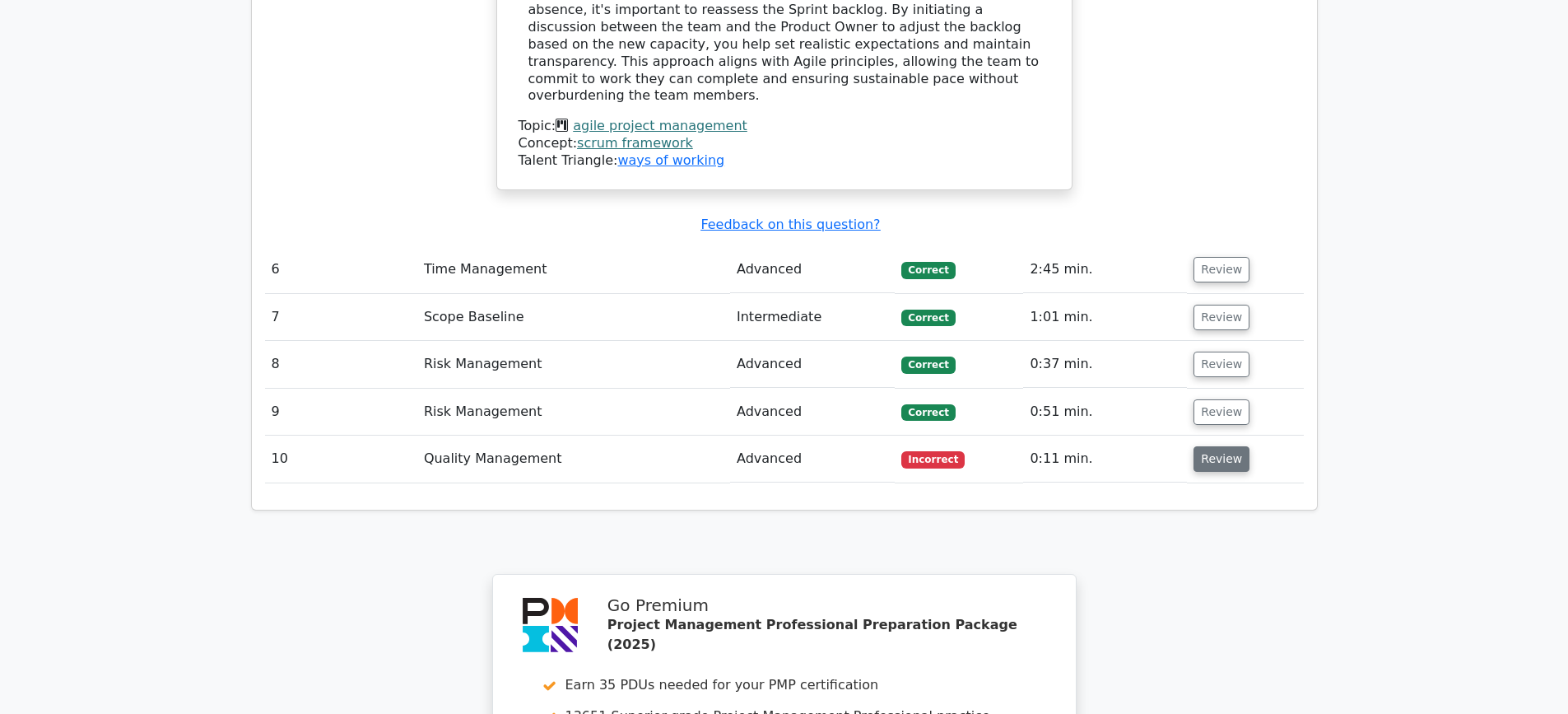
click at [1208, 446] on button "Review" at bounding box center [1221, 459] width 56 height 26
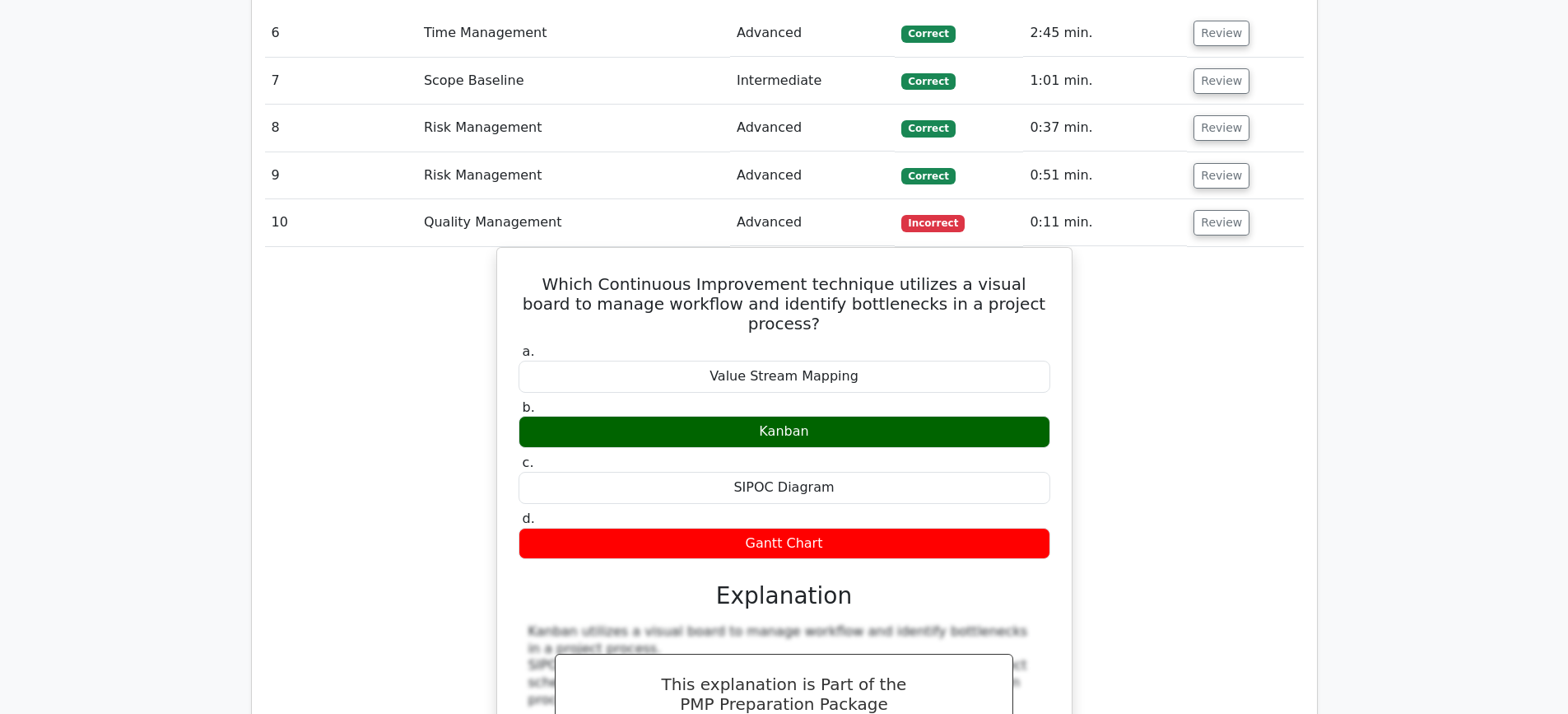
scroll to position [3457, 0]
